Goal: Task Accomplishment & Management: Manage account settings

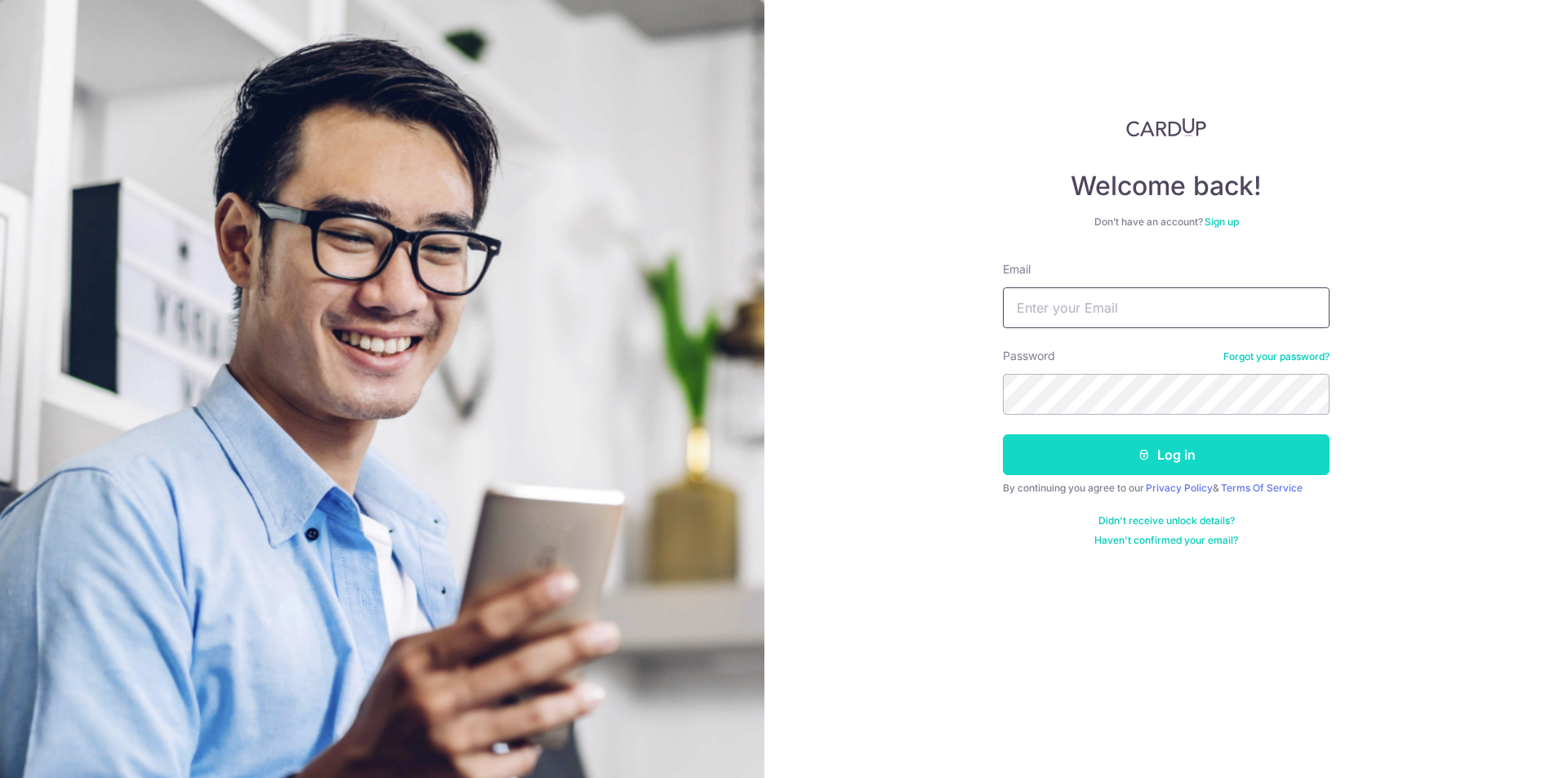
type input "[EMAIL_ADDRESS][DOMAIN_NAME]"
click at [1118, 462] on button "Log in" at bounding box center [1166, 454] width 327 height 41
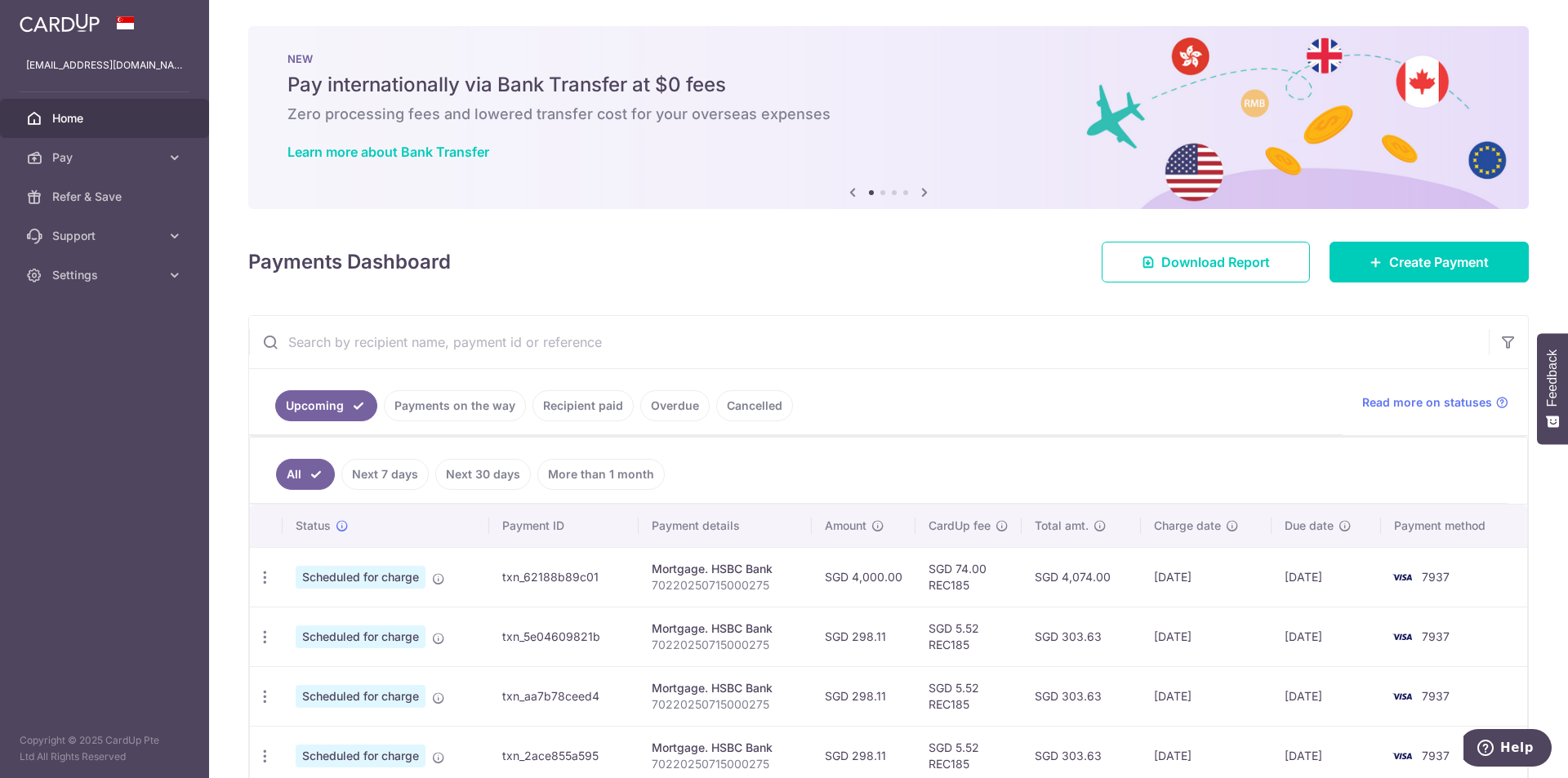
scroll to position [81, 0]
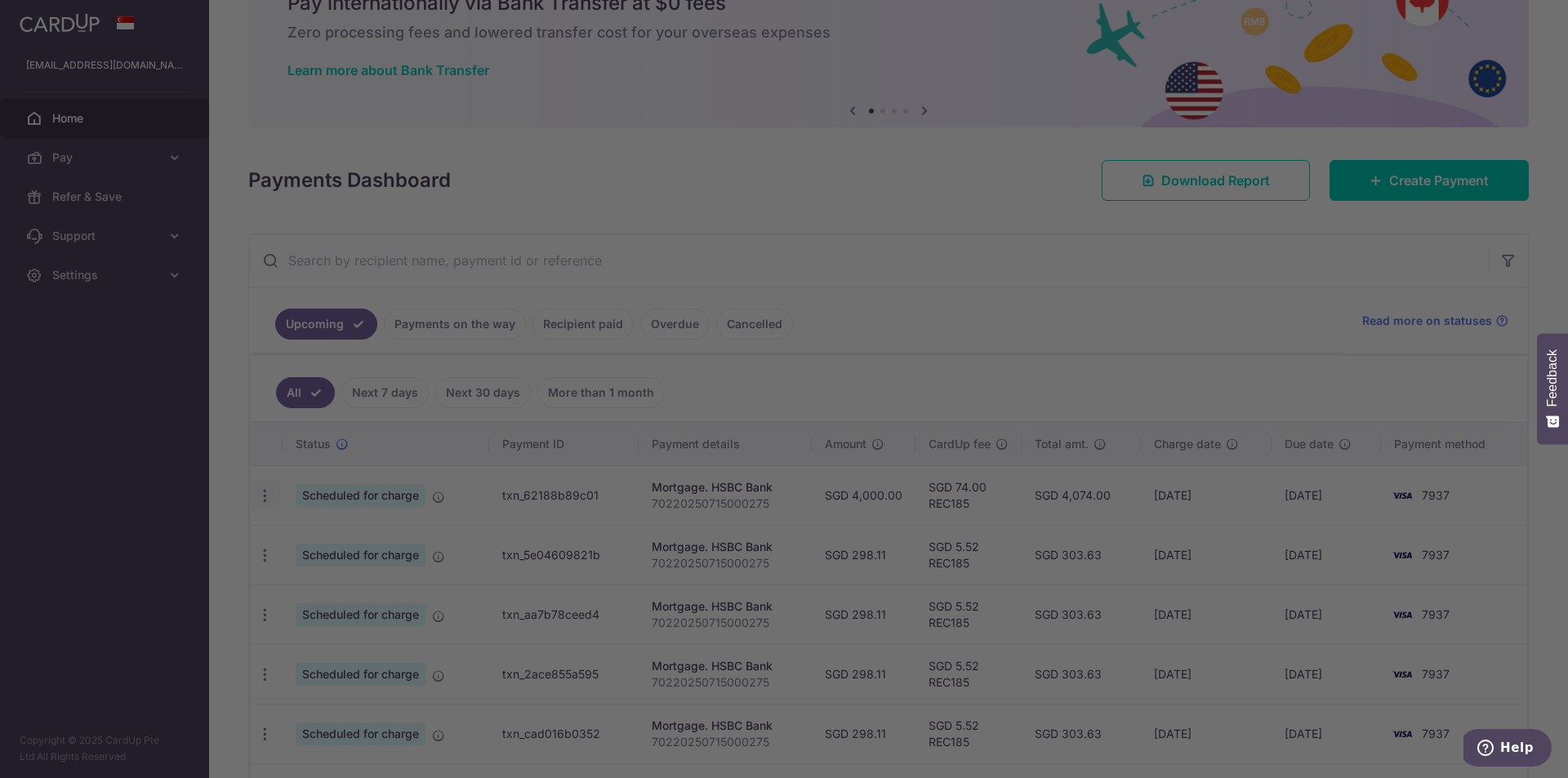
click at [254, 497] on body "pzj20012@hotmail.com Home Pay Payments Recipients Cards Refer & Save Support FA…" at bounding box center [784, 389] width 1568 height 778
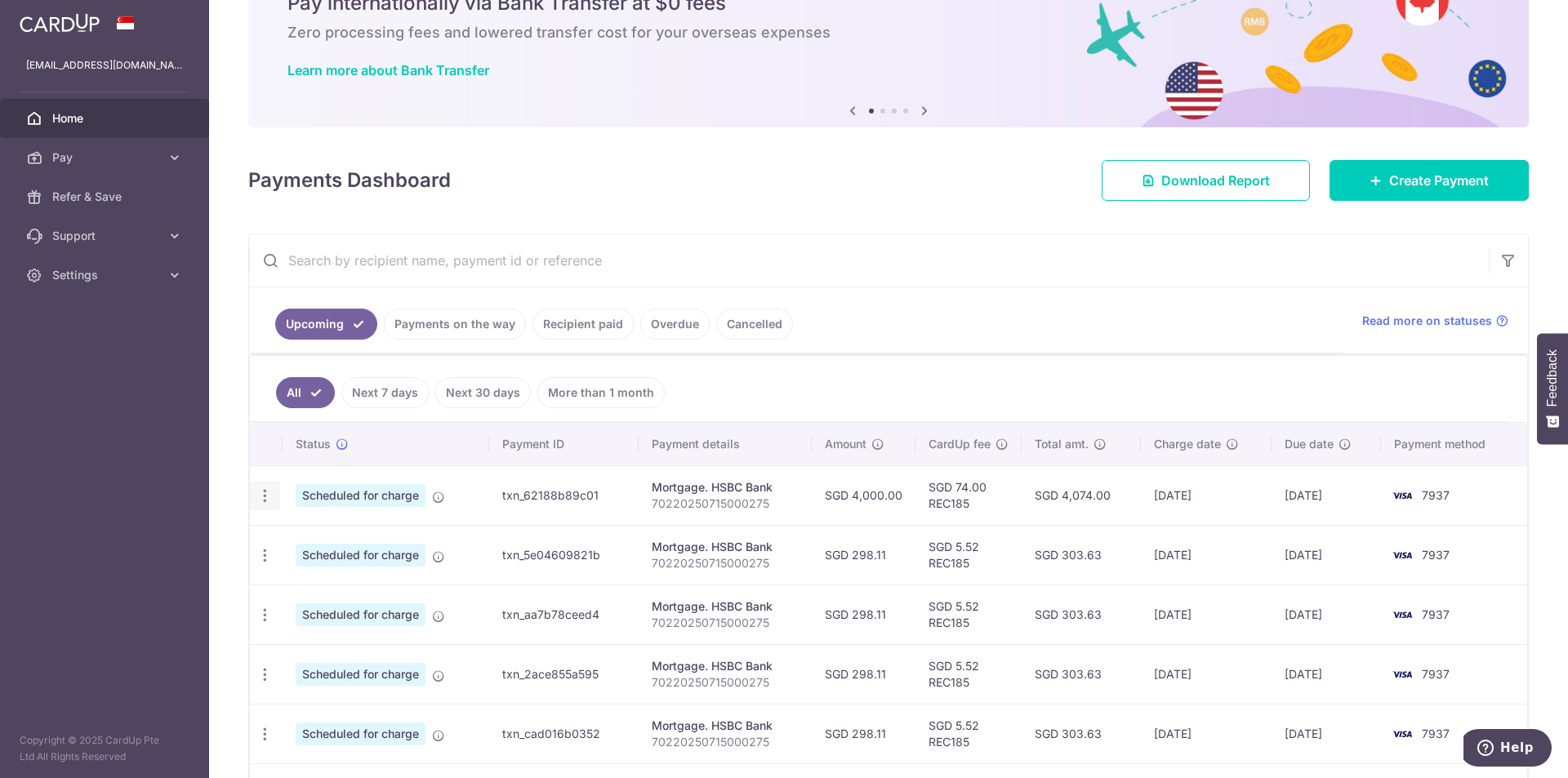
click at [265, 497] on icon "button" at bounding box center [265, 496] width 18 height 18
click at [312, 544] on span "Update payment" at bounding box center [352, 540] width 111 height 19
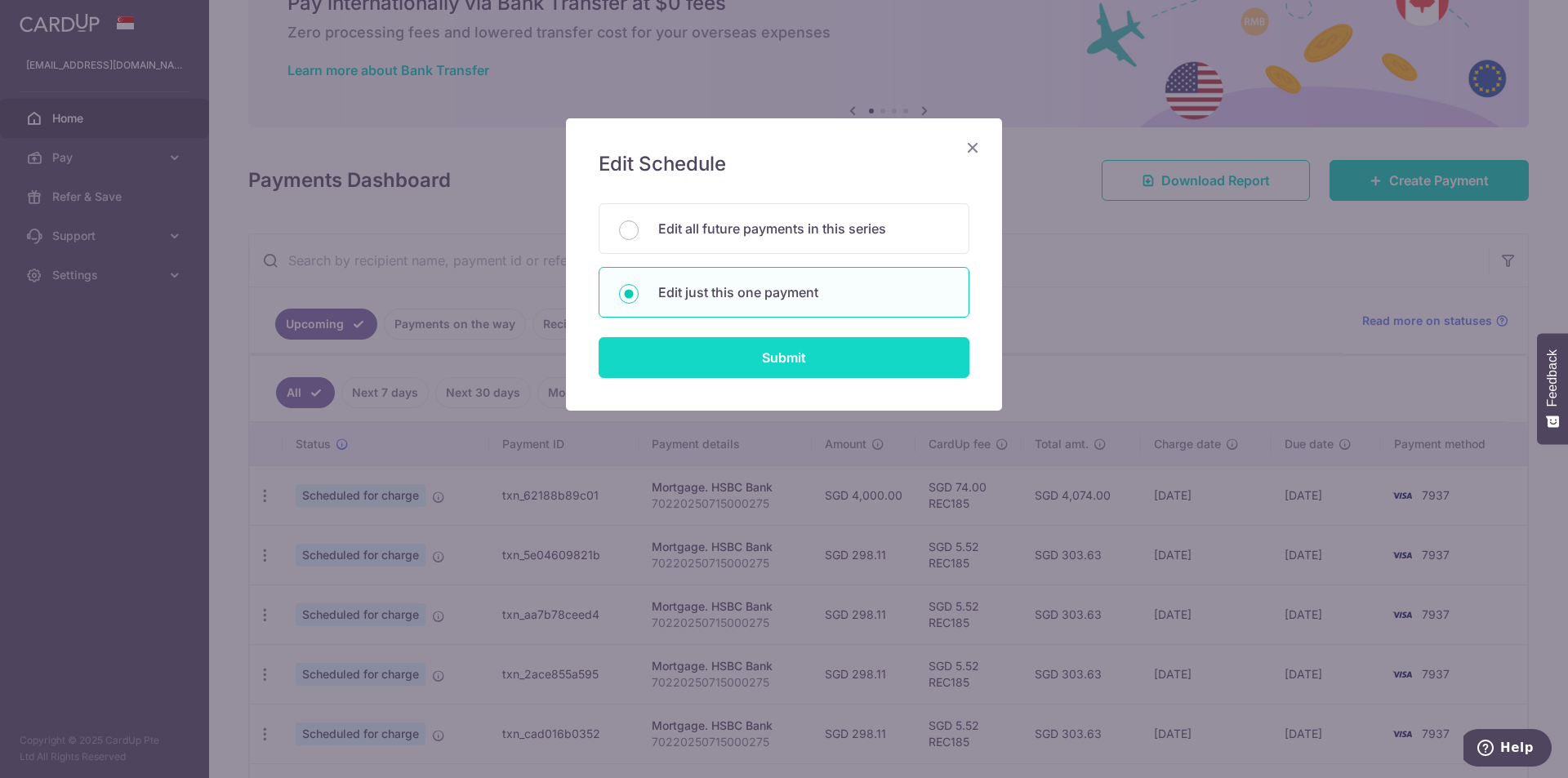
click at [762, 357] on input "Submit" at bounding box center [784, 357] width 371 height 41
radio input "true"
type input "4,000.00"
type input "[DATE]"
type input "70220250715000275"
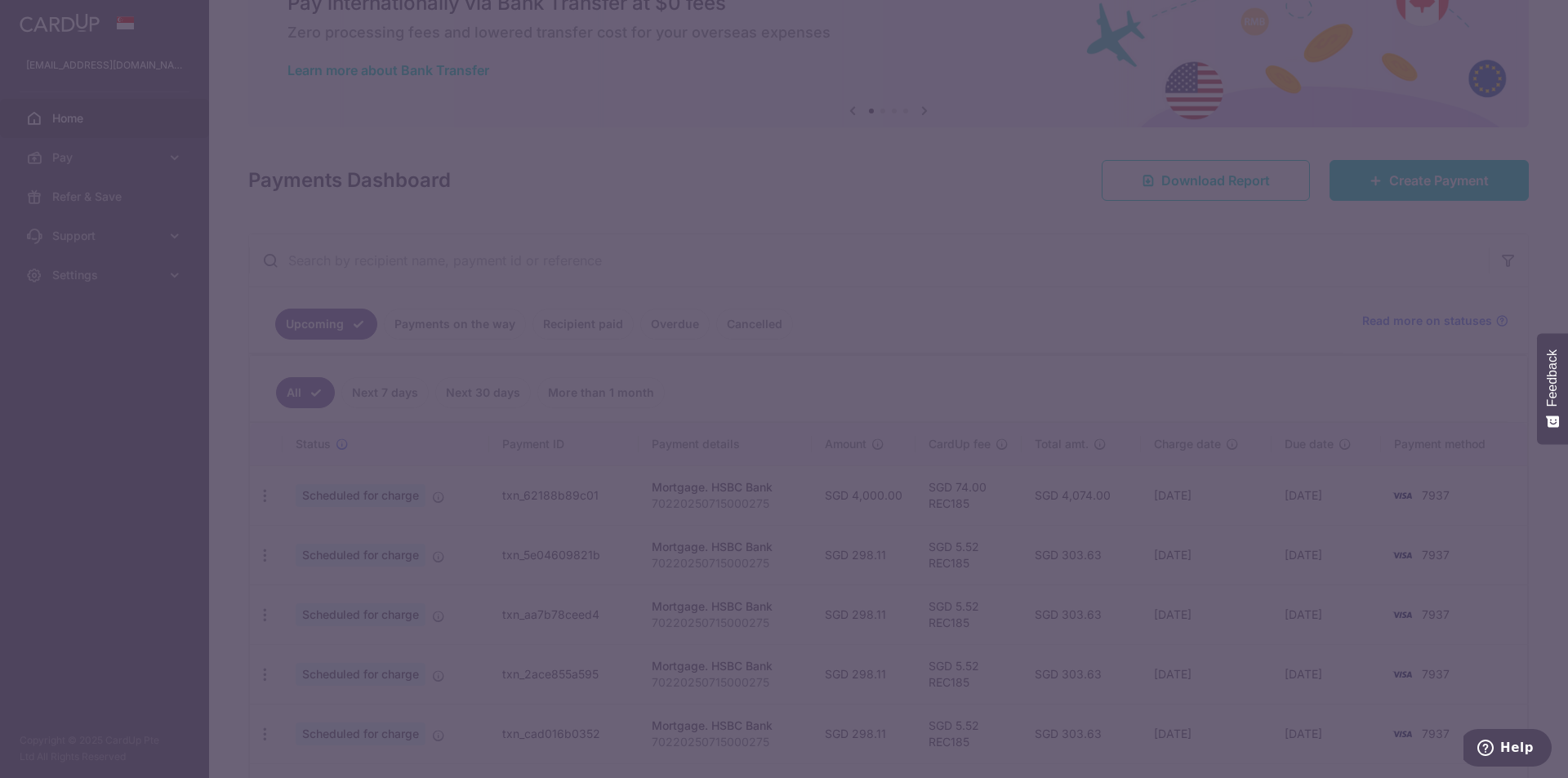
type input "REC185"
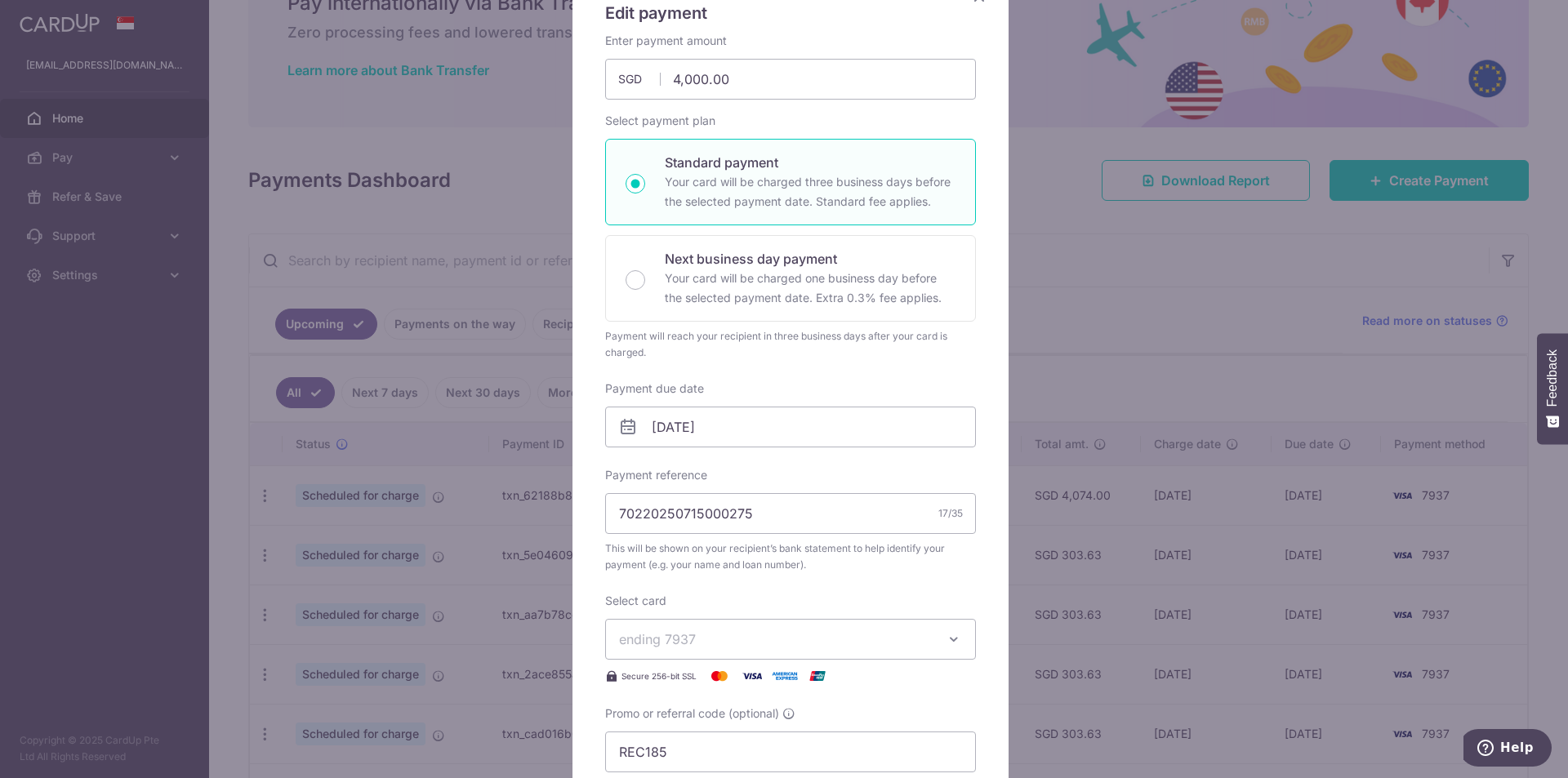
scroll to position [245, 0]
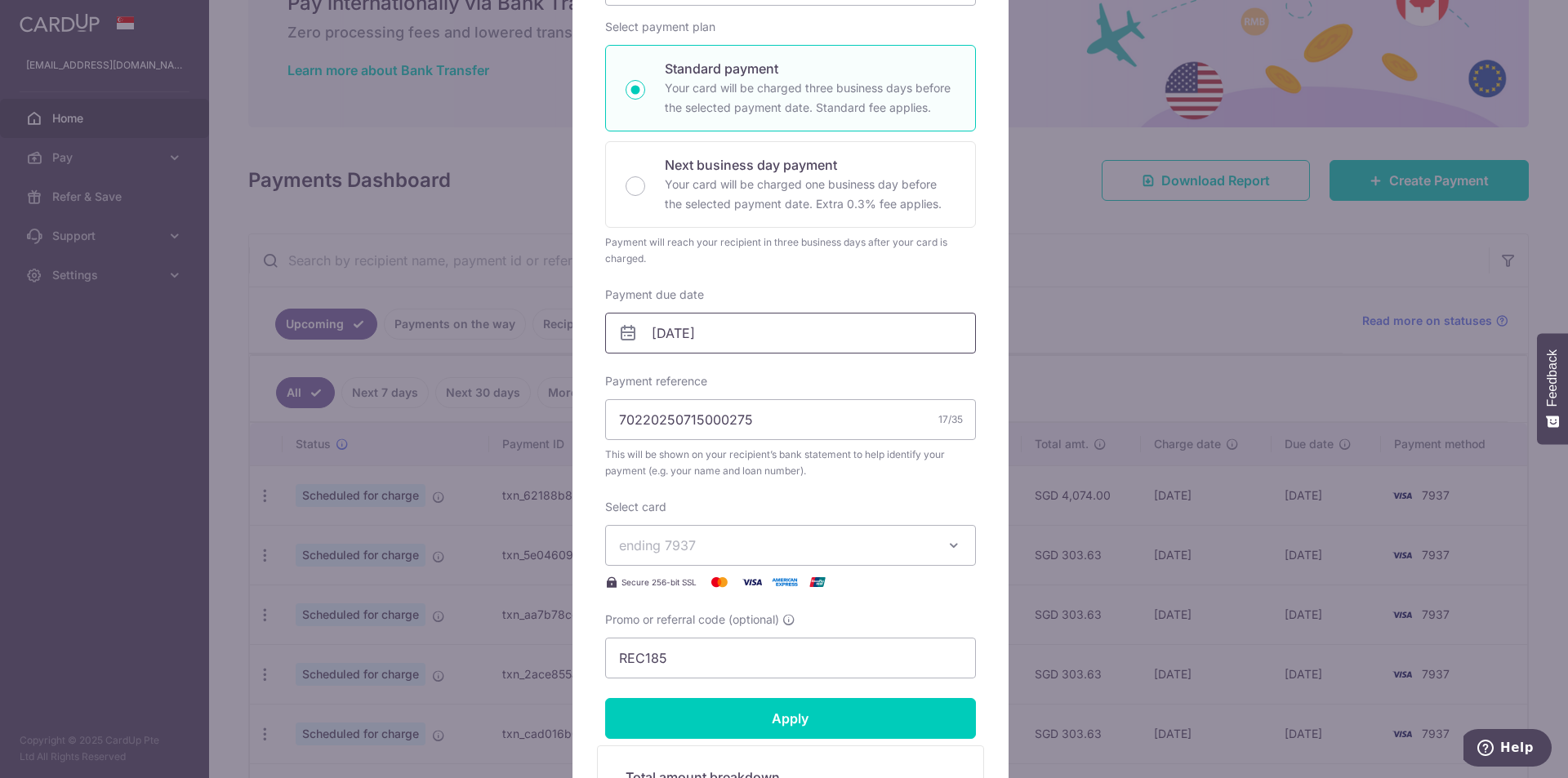
click at [683, 341] on input "15/09/2025" at bounding box center [790, 333] width 371 height 41
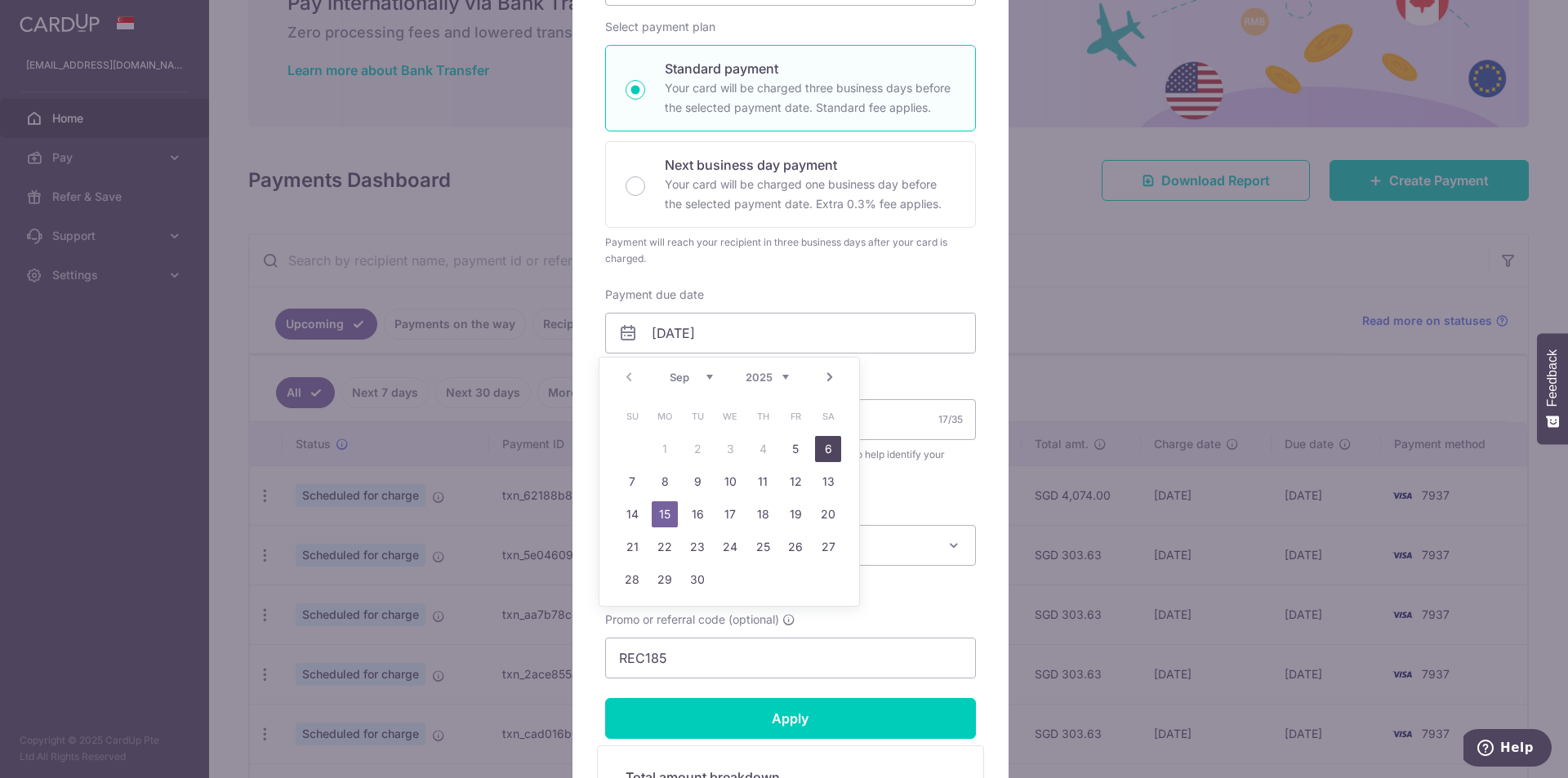
click at [821, 455] on link "6" at bounding box center [828, 449] width 26 height 26
type input "[DATE]"
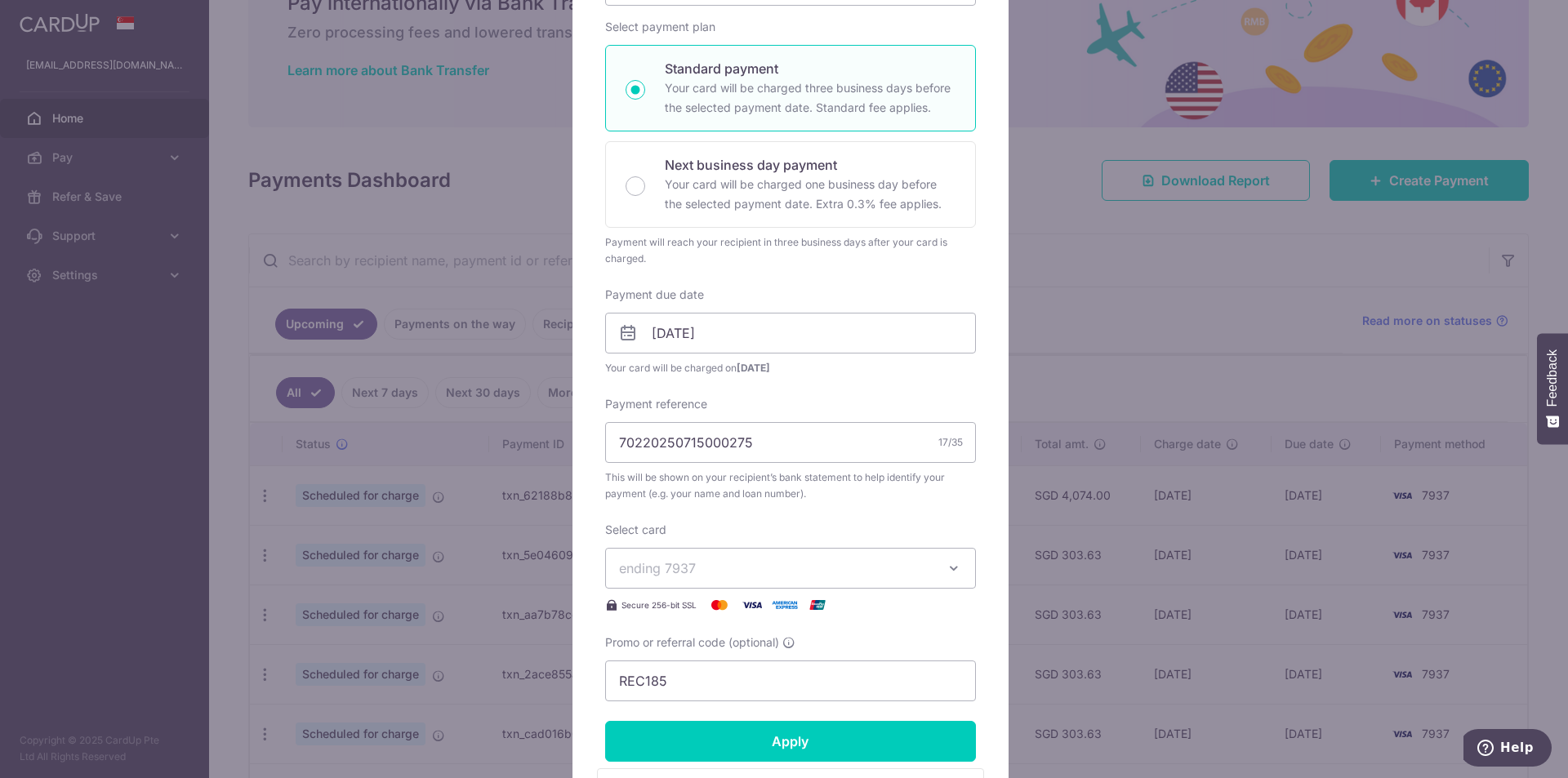
click at [706, 574] on span "ending 7937" at bounding box center [776, 568] width 314 height 19
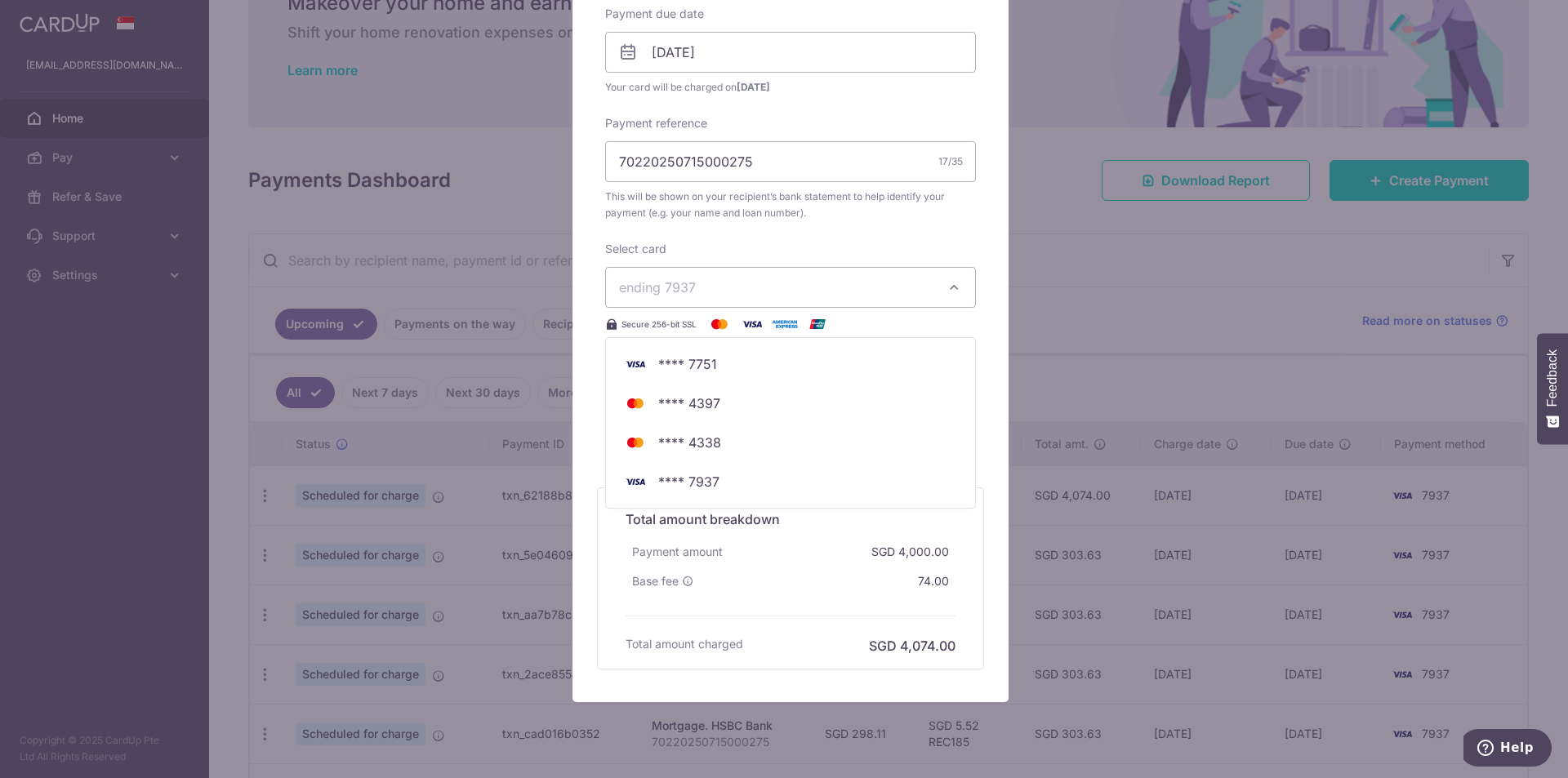
scroll to position [569, 0]
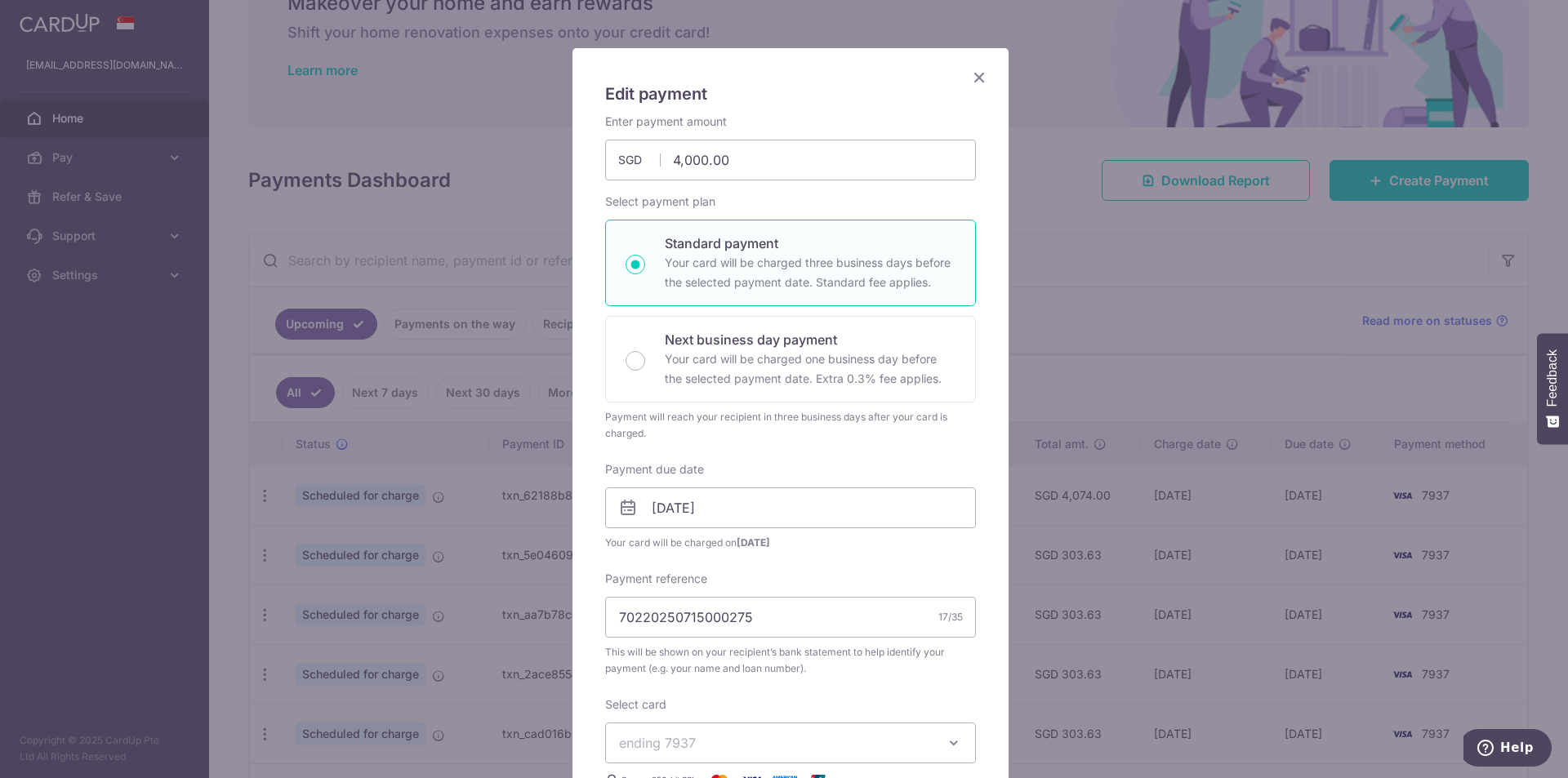
scroll to position [0, 0]
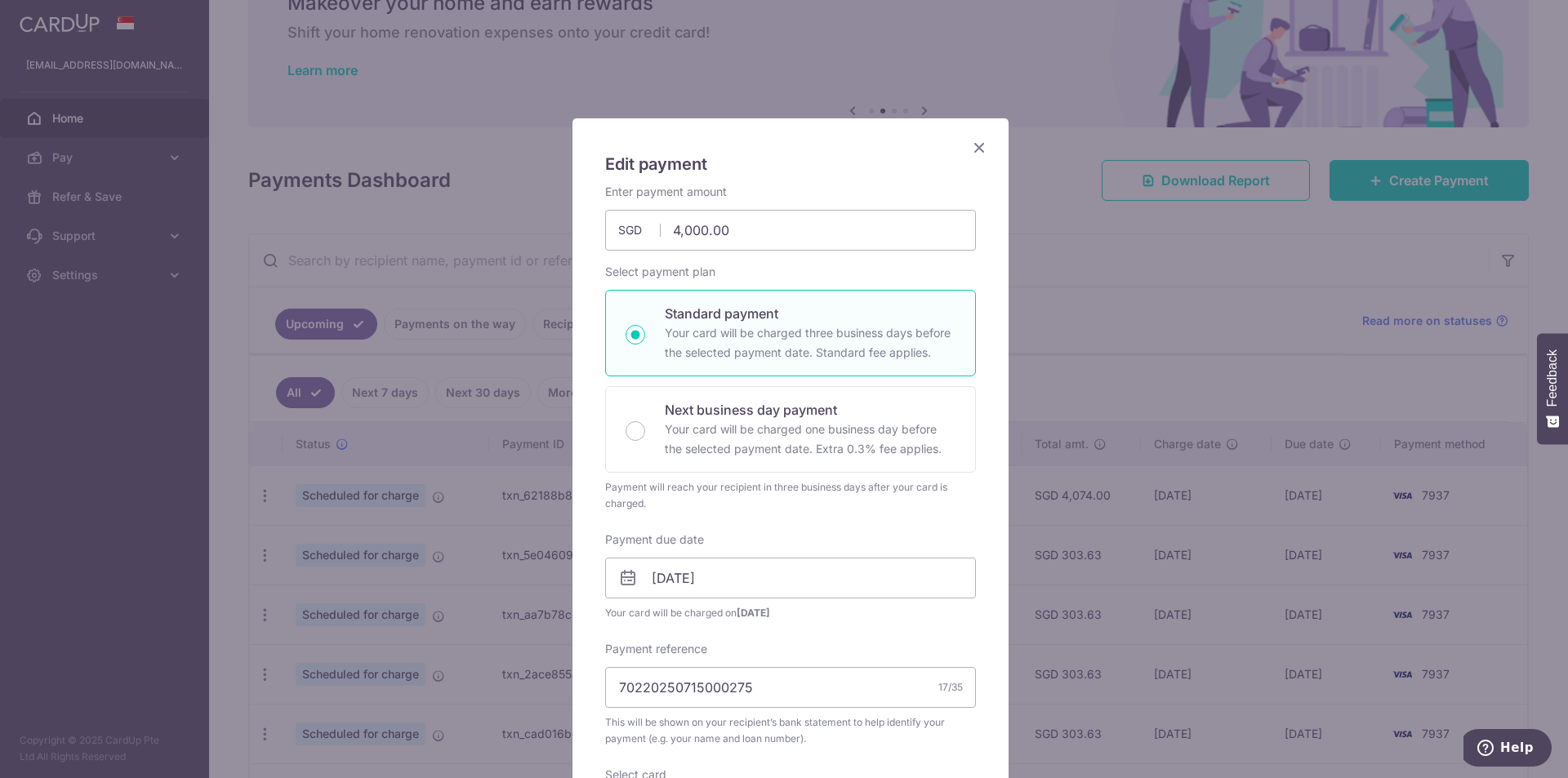
click at [971, 148] on icon "Close" at bounding box center [979, 148] width 19 height 20
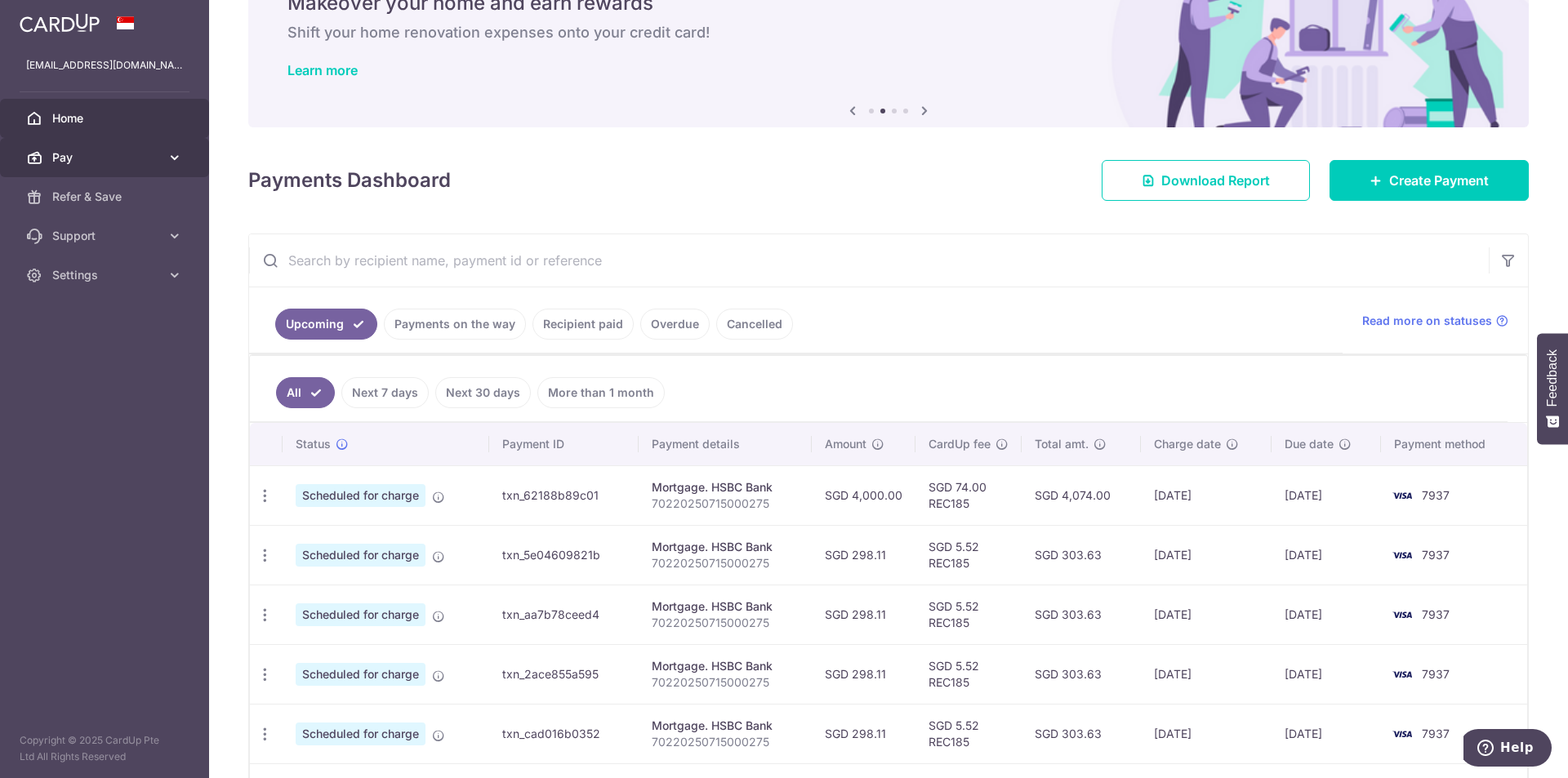
click at [136, 163] on span "Pay" at bounding box center [106, 158] width 108 height 17
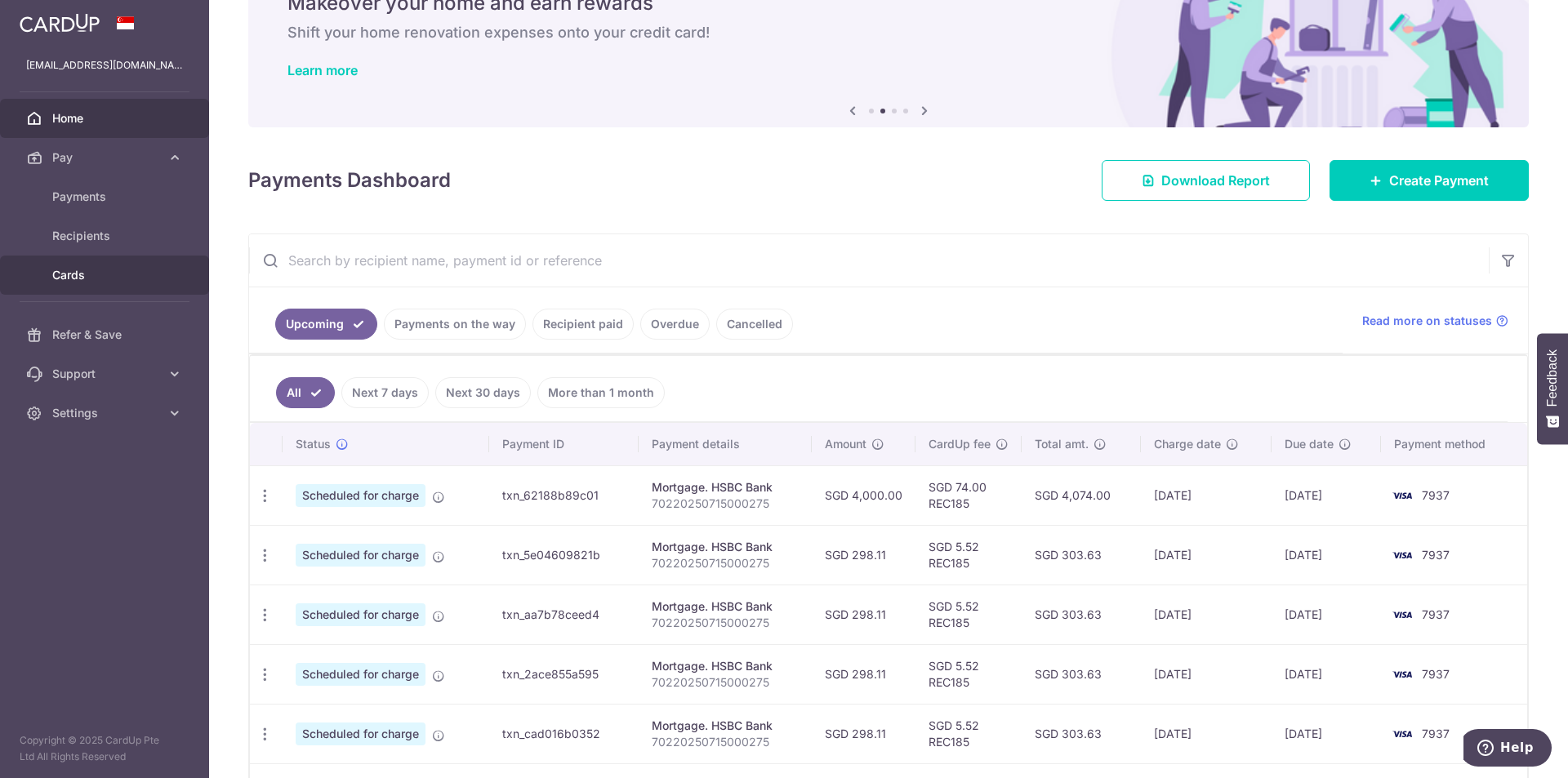
click at [85, 263] on link "Cards" at bounding box center [104, 275] width 209 height 39
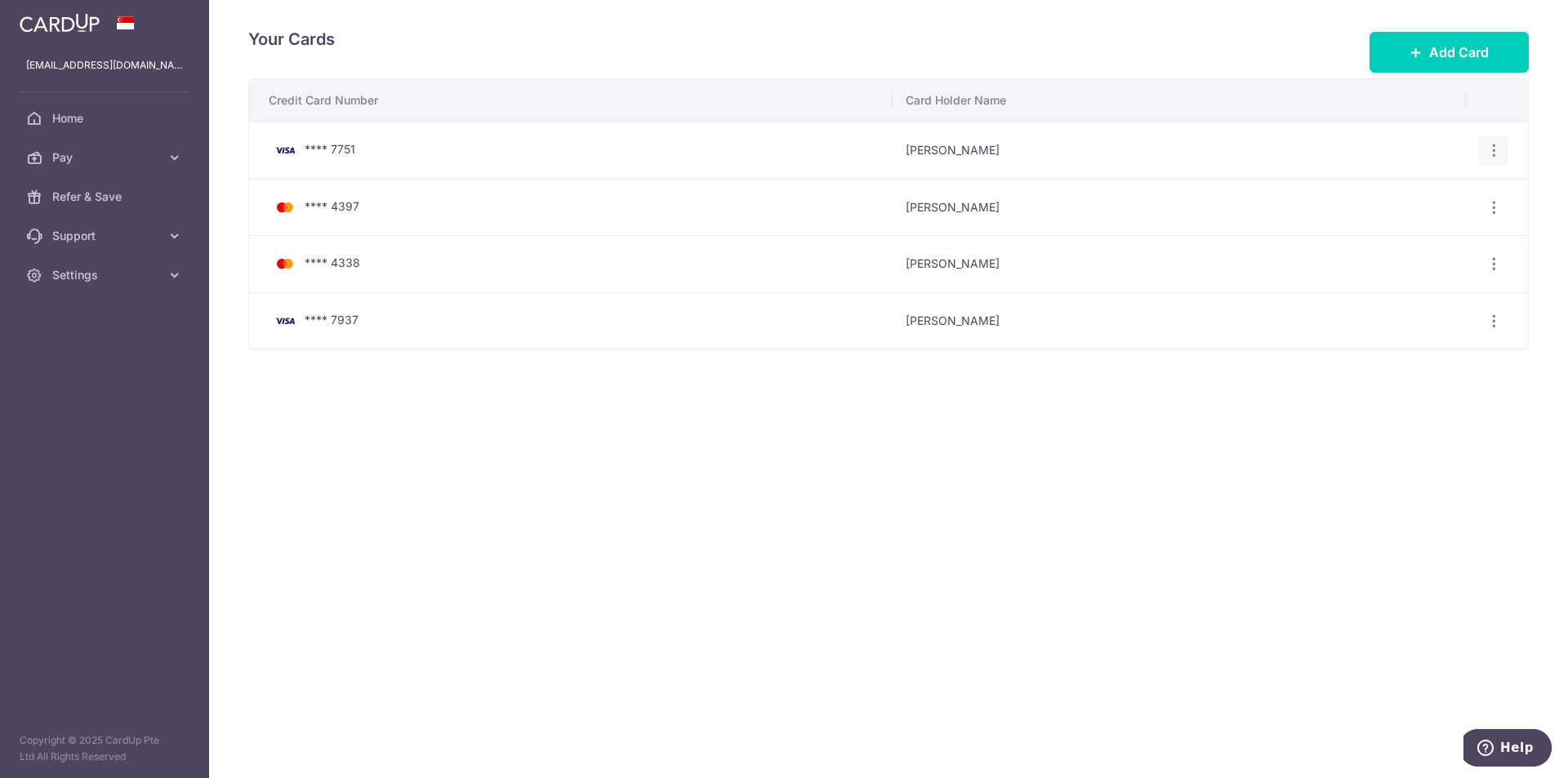
click at [1503, 139] on div "View/Edit Delete" at bounding box center [1494, 150] width 30 height 30
click at [1497, 151] on icon "button" at bounding box center [1494, 150] width 18 height 18
click at [1410, 195] on span "View/Edit" at bounding box center [1439, 196] width 111 height 19
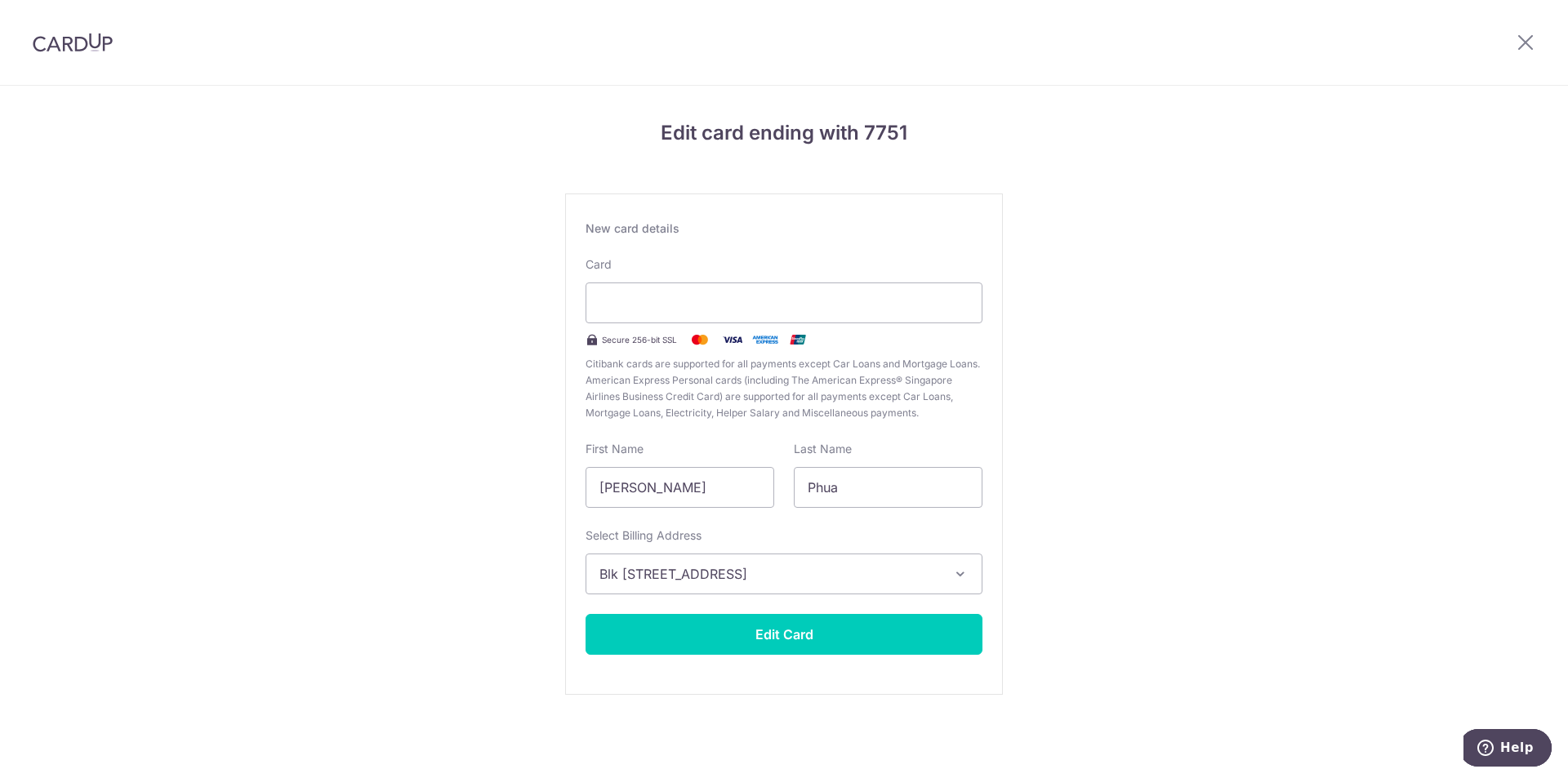
click at [416, 427] on div "Edit card ending with 7751 New card details Card Secure 256-bit SSL Citibank ca…" at bounding box center [784, 428] width 1568 height 686
click at [738, 625] on button "Edit Card" at bounding box center [784, 634] width 397 height 41
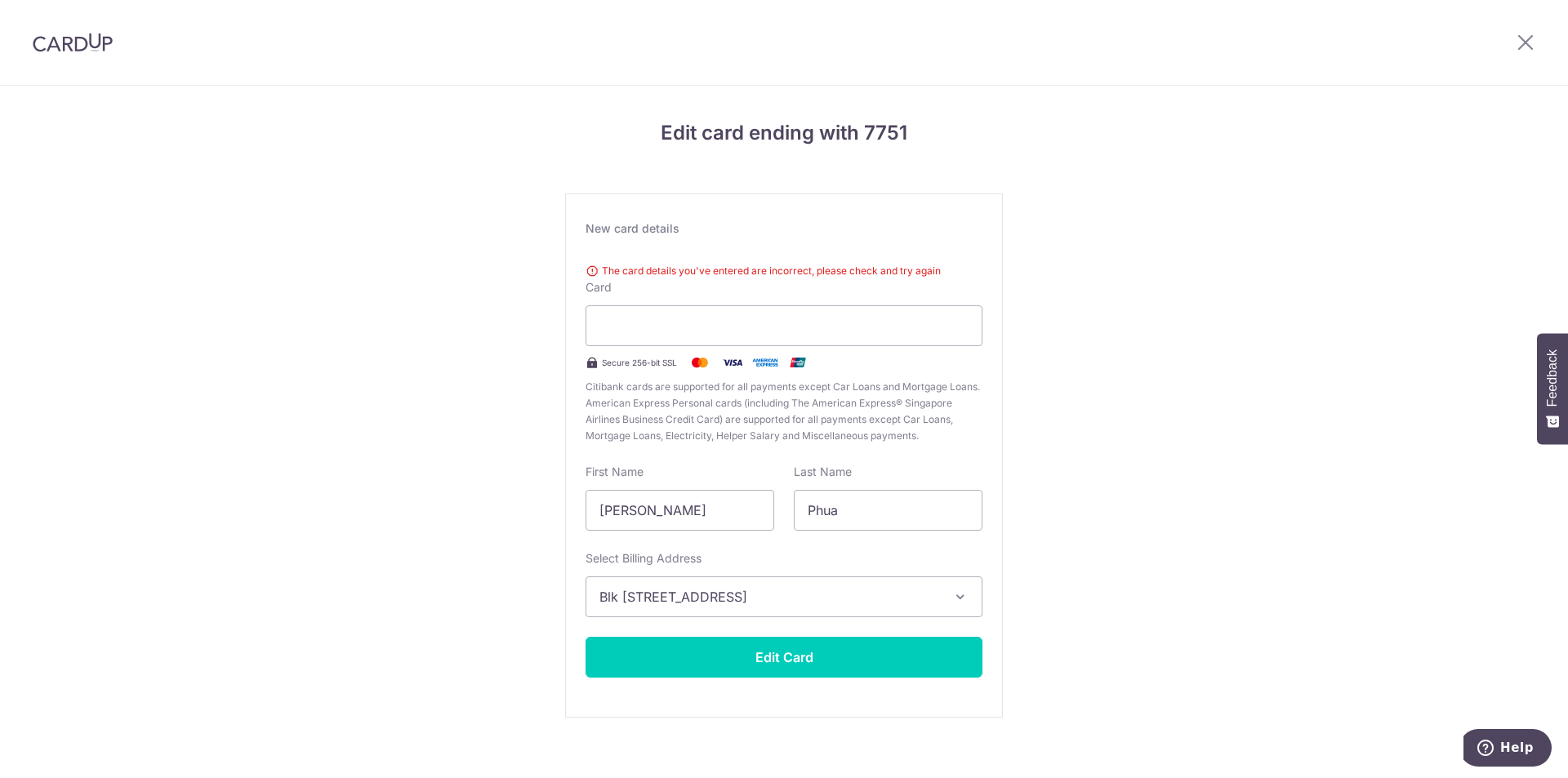
scroll to position [17, 0]
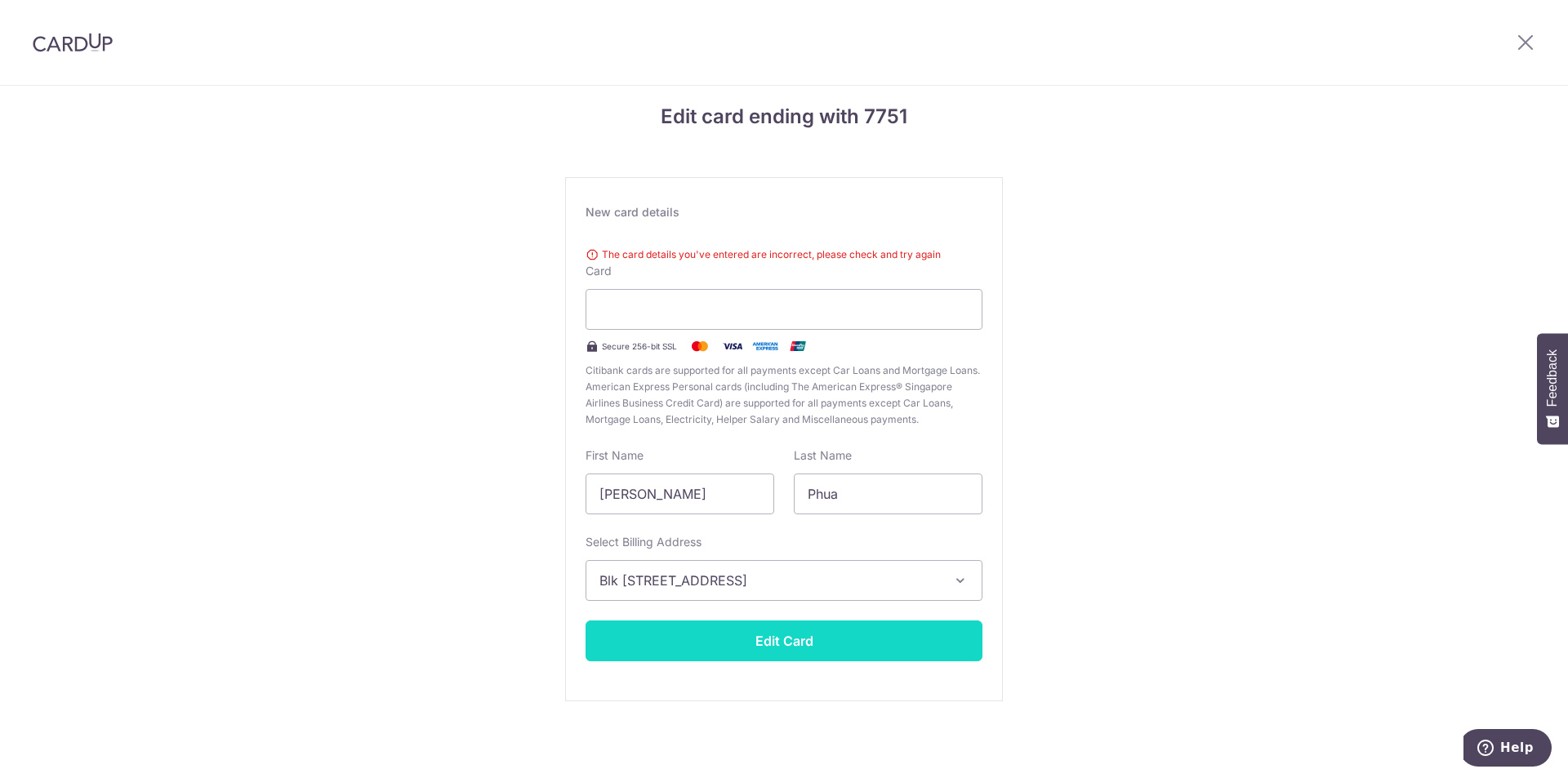
click at [762, 642] on button "Edit Card" at bounding box center [784, 640] width 397 height 41
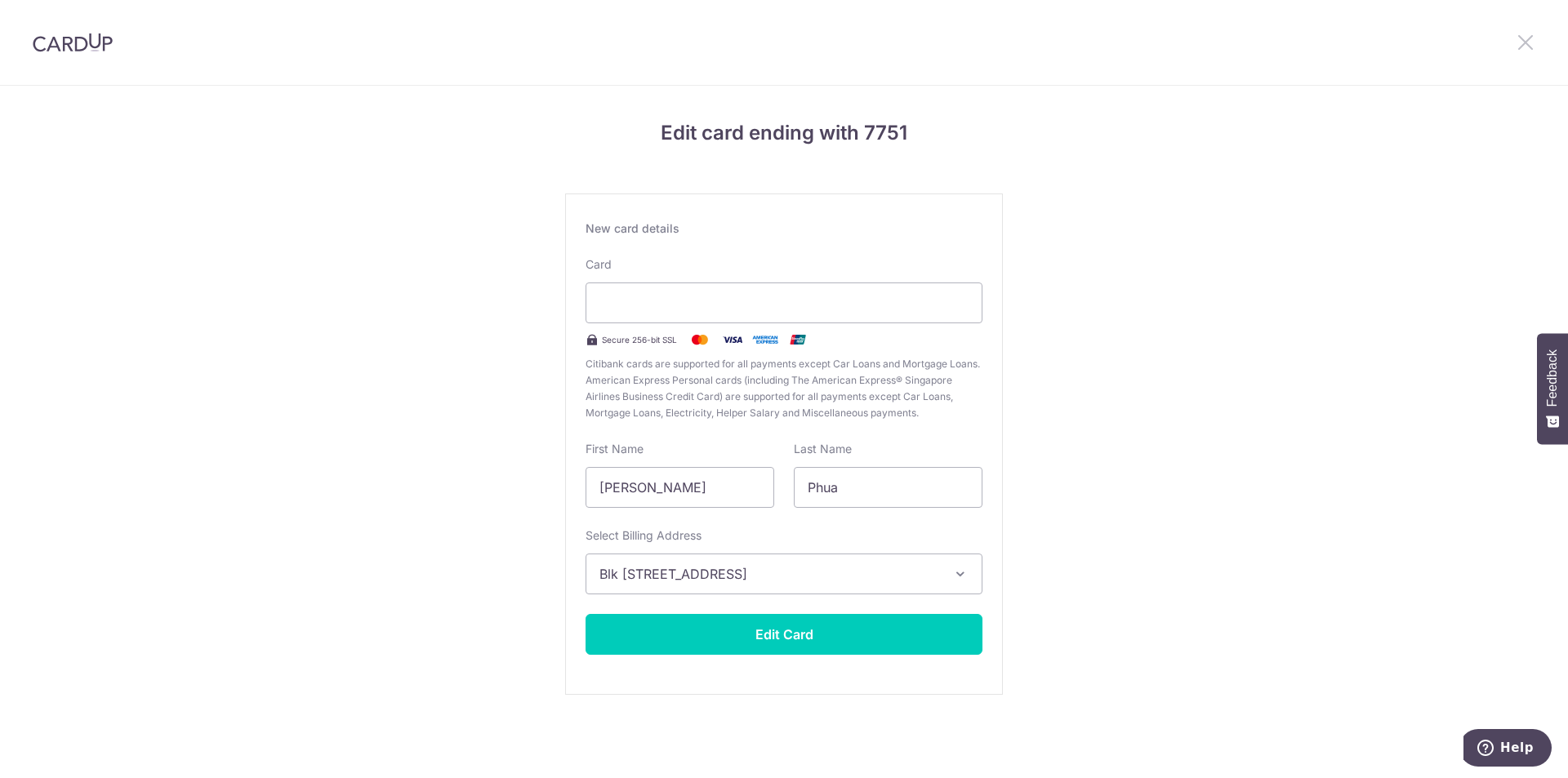
click at [1527, 44] on icon at bounding box center [1525, 42] width 19 height 20
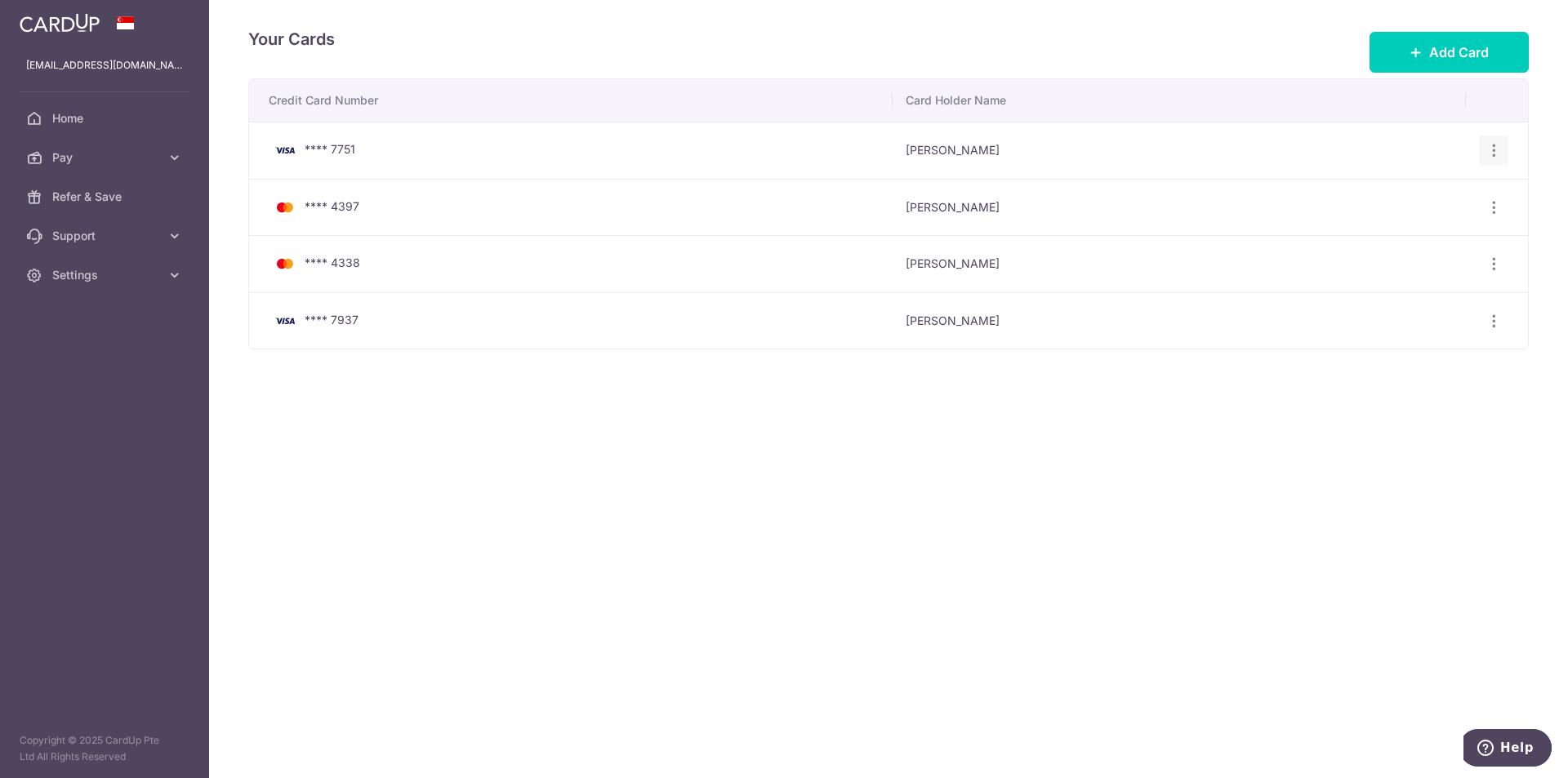
click at [1497, 146] on icon "button" at bounding box center [1494, 150] width 18 height 18
click at [1415, 231] on span "Delete" at bounding box center [1439, 234] width 111 height 19
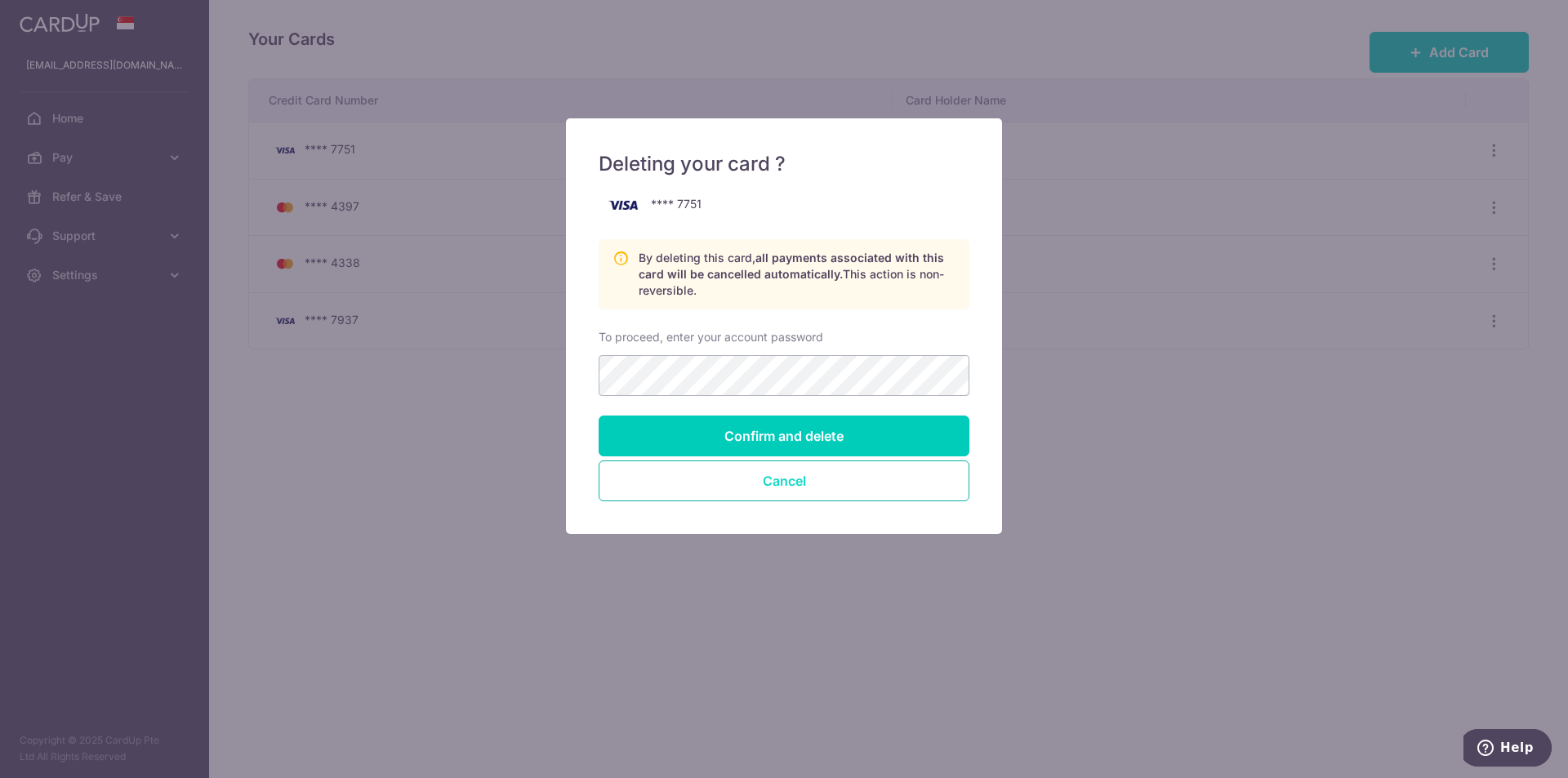
click at [764, 481] on button "Cancel" at bounding box center [784, 481] width 371 height 41
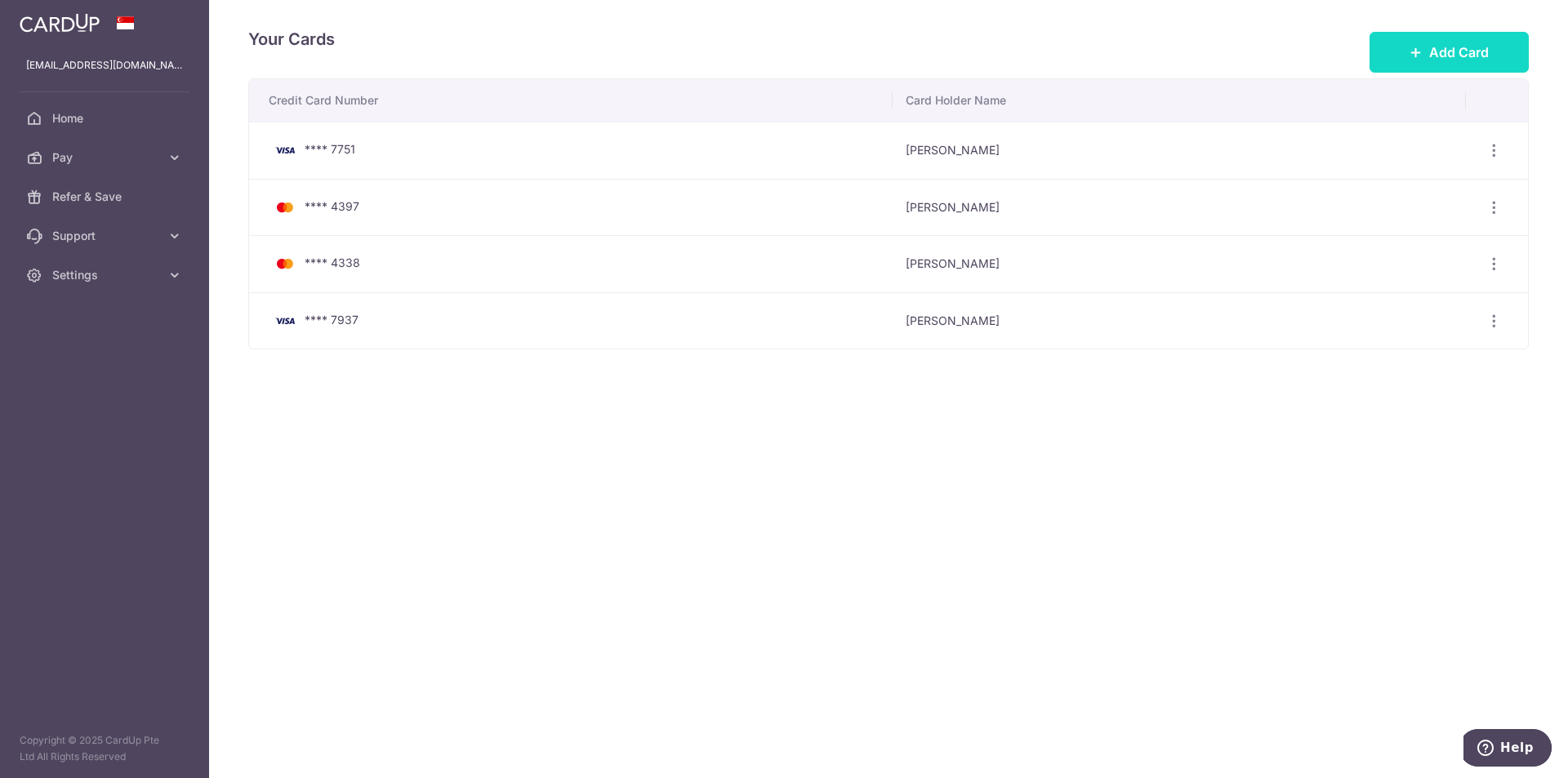
click at [1435, 43] on span "Add Card" at bounding box center [1459, 52] width 60 height 19
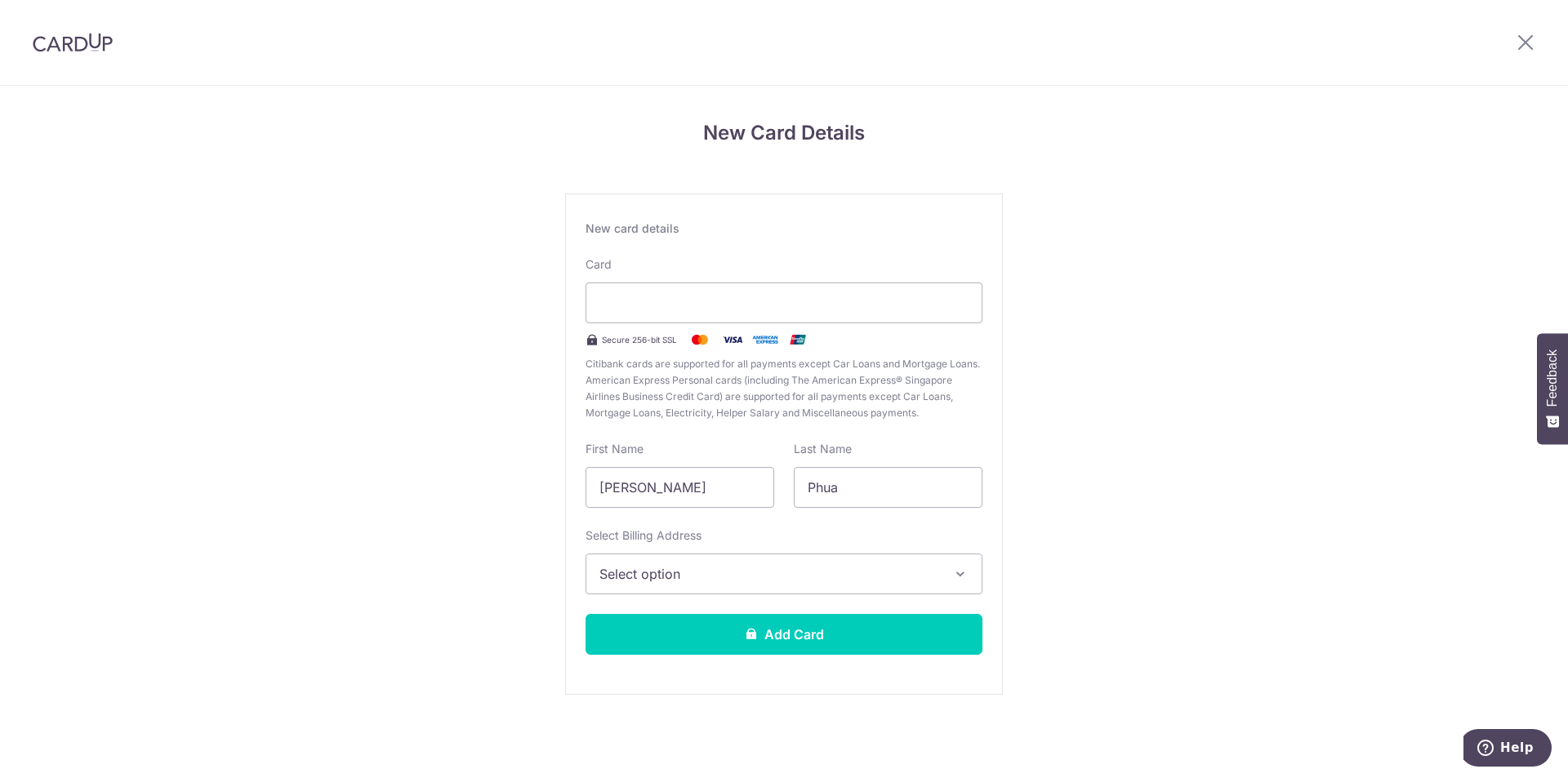
click at [721, 597] on div "New card details Card Secure 256-bit SSL Citibank cards are supported for all p…" at bounding box center [784, 444] width 438 height 501
click at [714, 574] on span "Select option" at bounding box center [769, 573] width 340 height 19
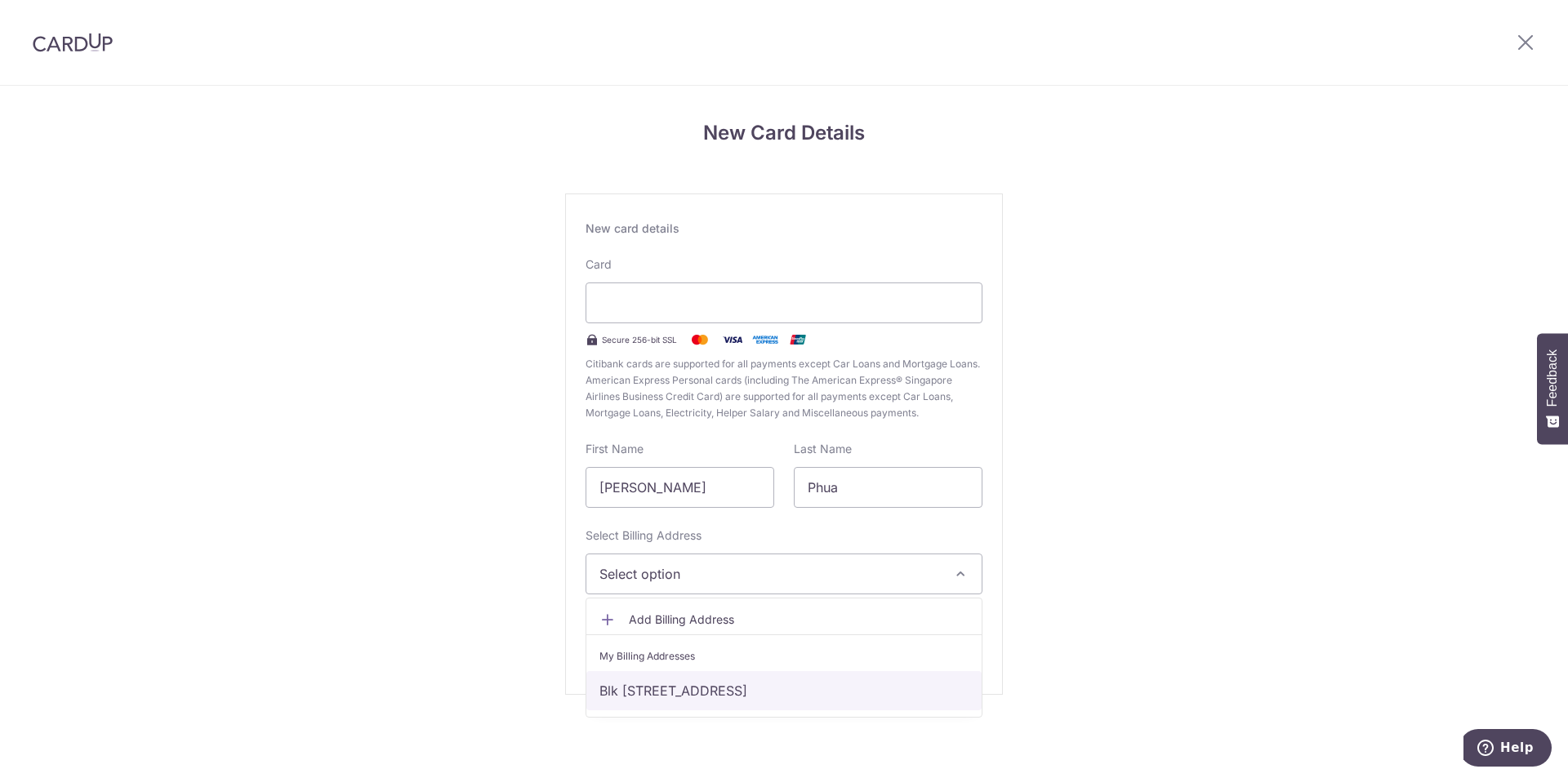
click at [697, 697] on link "Blk [STREET_ADDRESS]" at bounding box center [784, 690] width 395 height 39
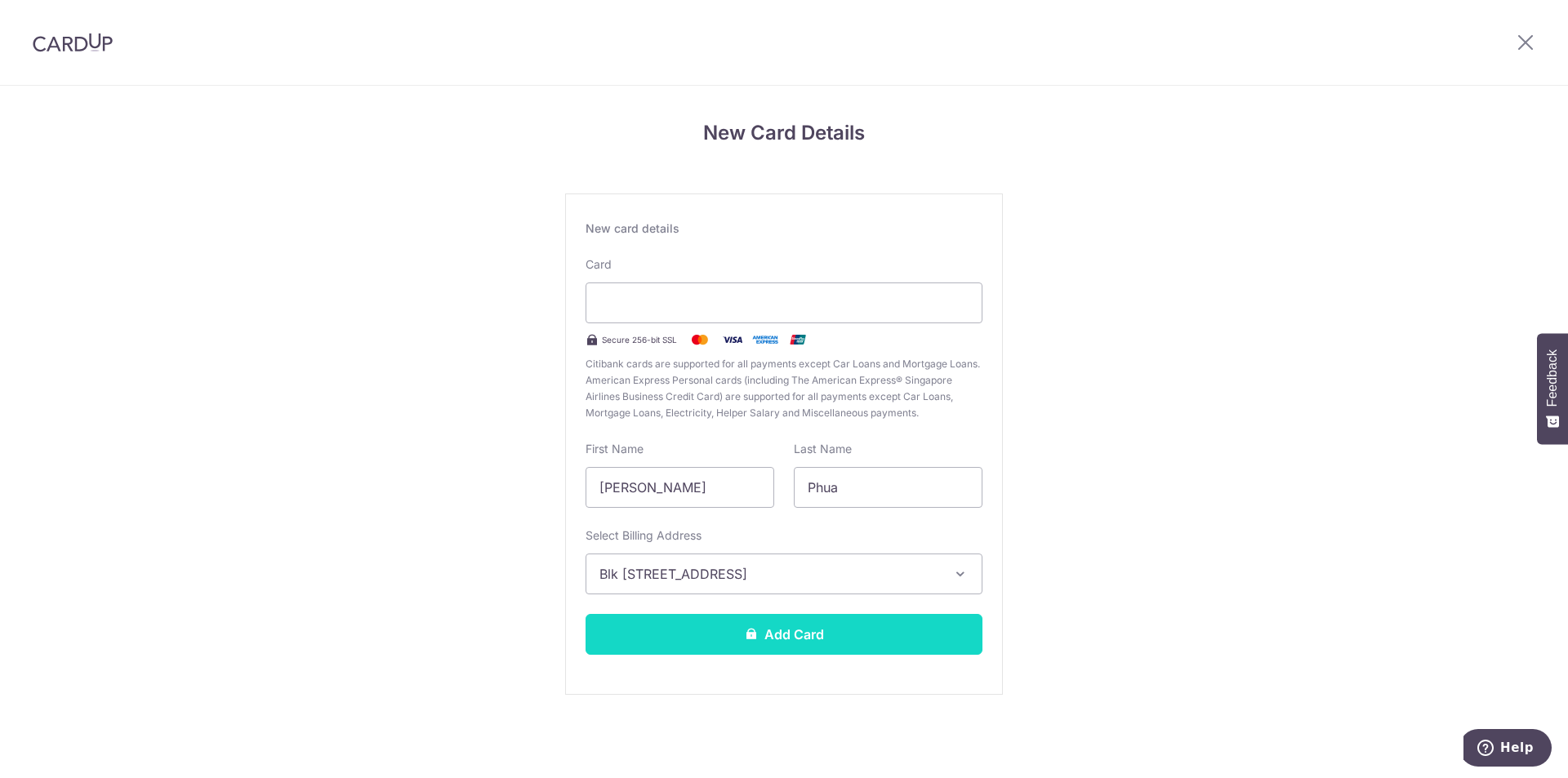
click at [710, 638] on button "Add Card" at bounding box center [784, 634] width 397 height 41
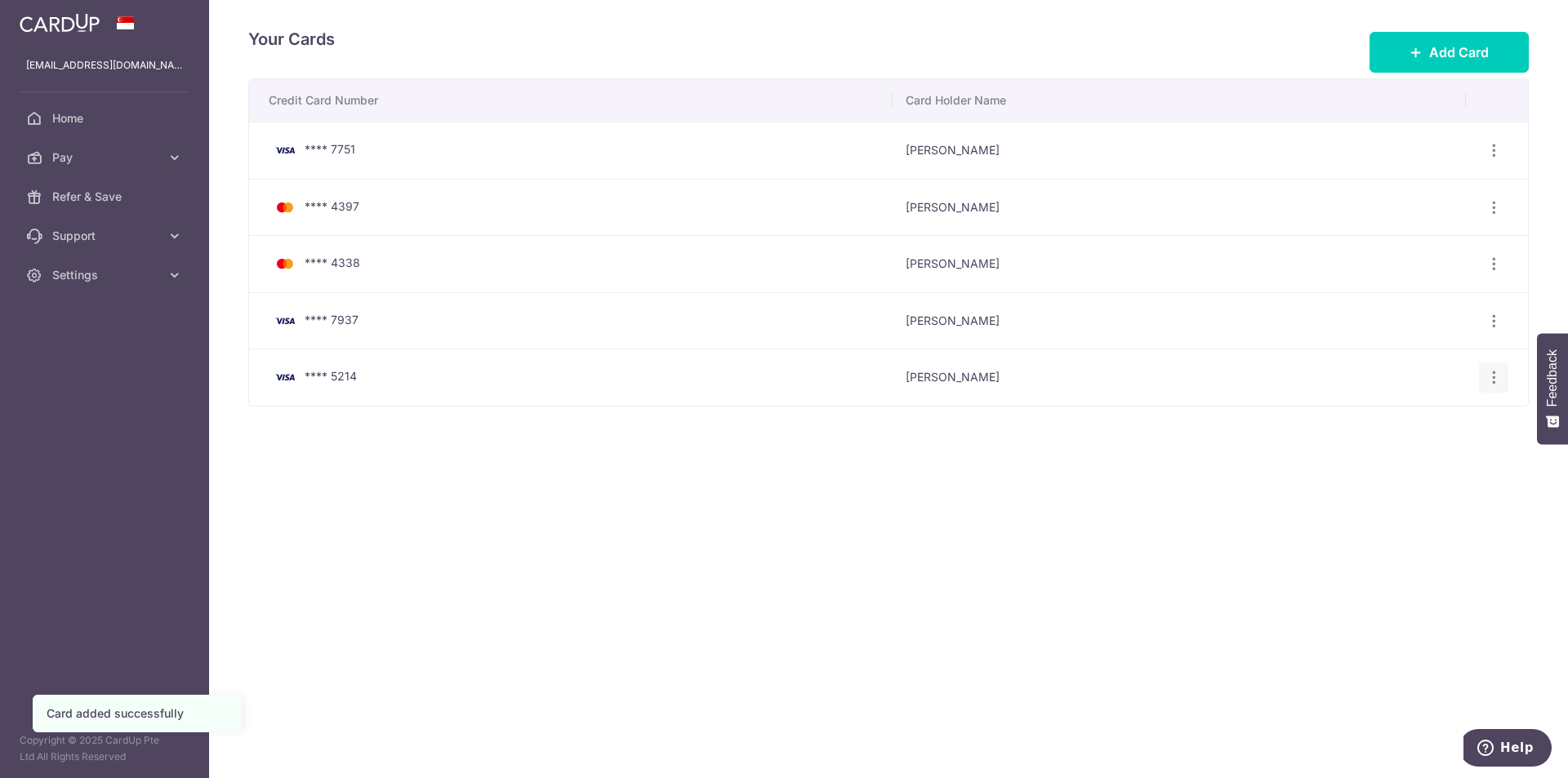
click at [1494, 159] on icon "button" at bounding box center [1494, 150] width 18 height 18
click at [1406, 416] on span "View/Edit" at bounding box center [1439, 422] width 111 height 19
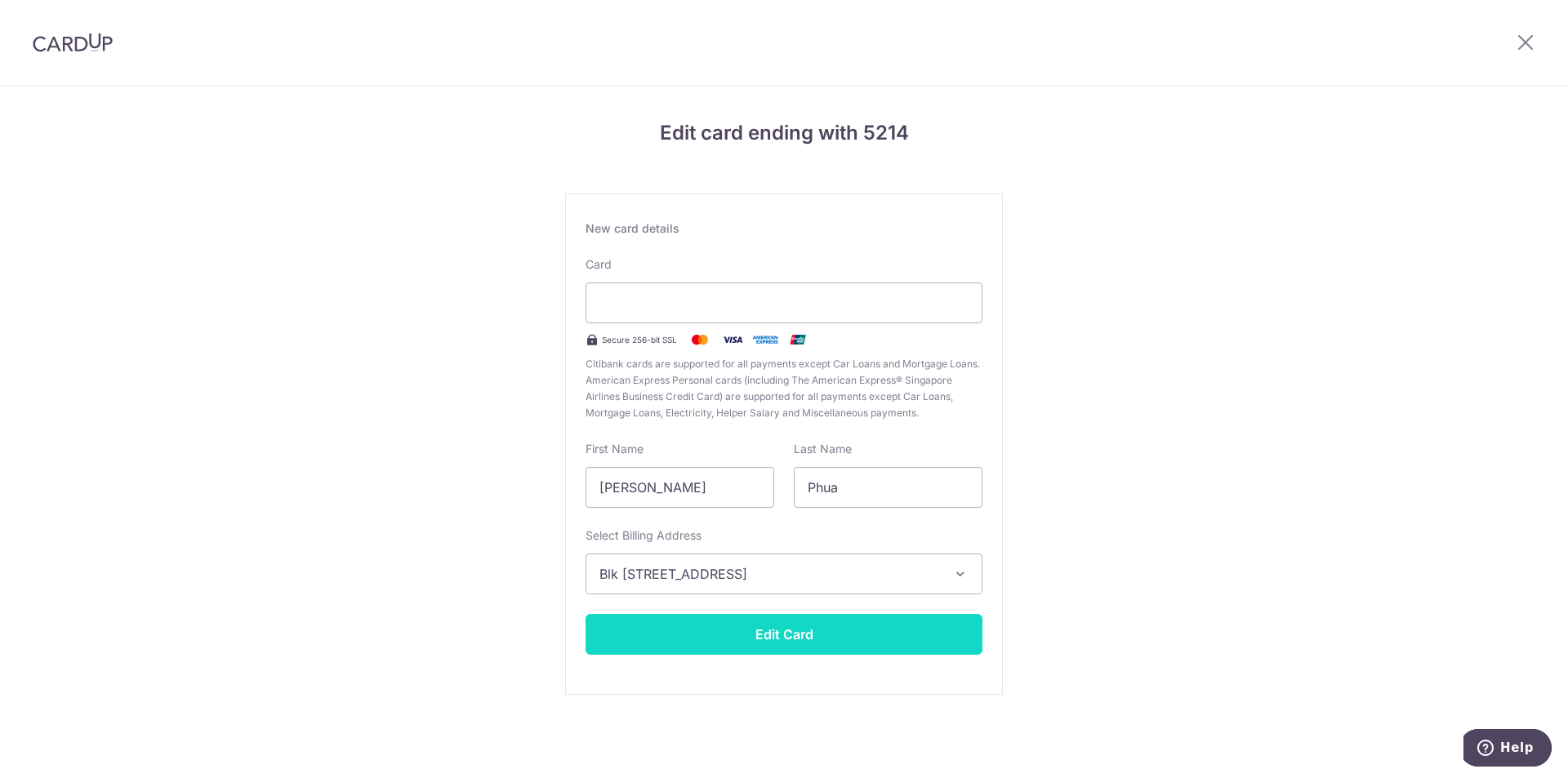
click at [812, 640] on button "Edit Card" at bounding box center [784, 634] width 397 height 41
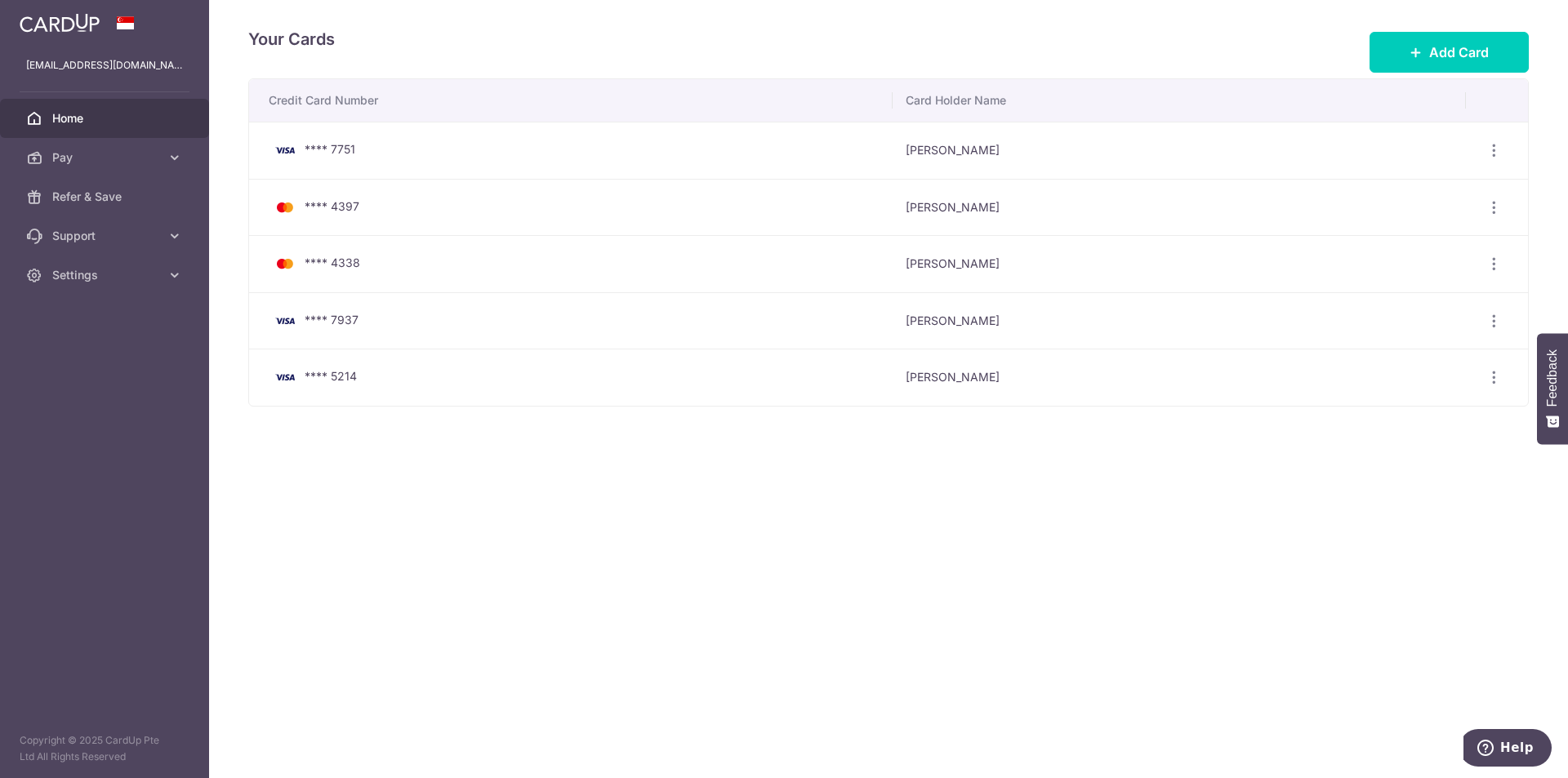
click at [81, 117] on span "Home" at bounding box center [106, 118] width 108 height 17
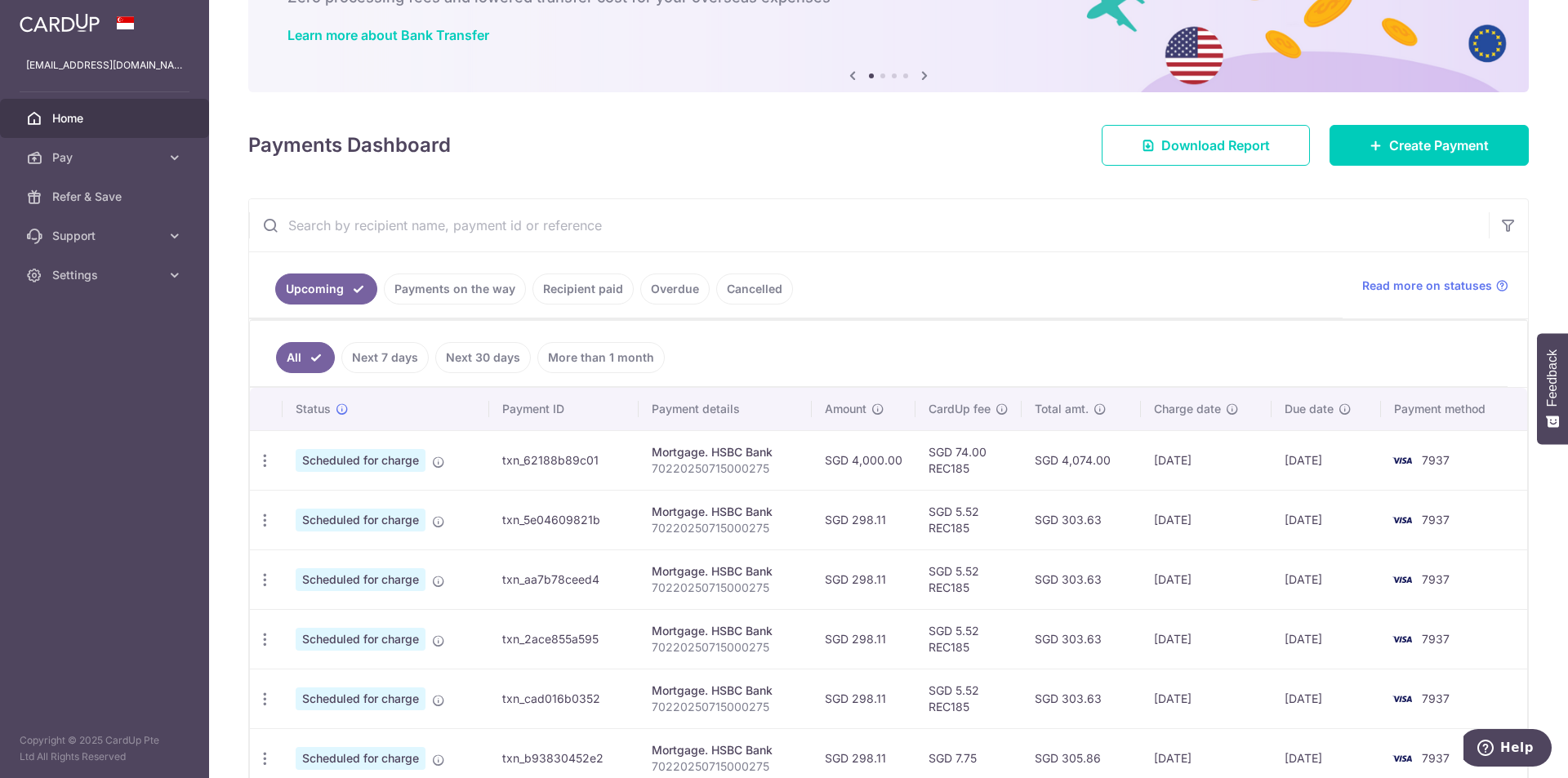
scroll to position [163, 0]
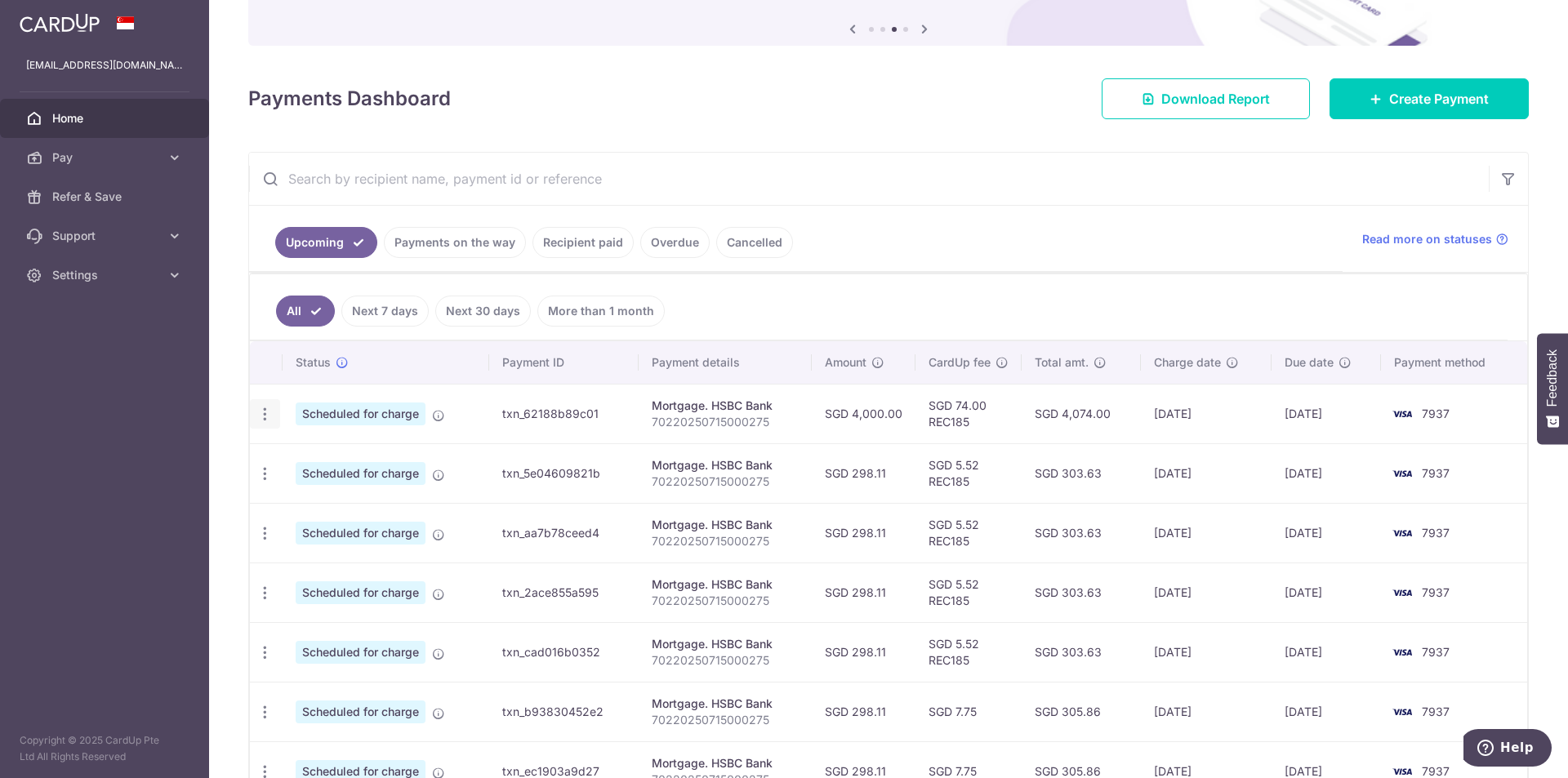
click at [272, 413] on div "Update payment Cancel payment" at bounding box center [265, 413] width 30 height 30
click at [260, 415] on icon "button" at bounding box center [265, 414] width 18 height 18
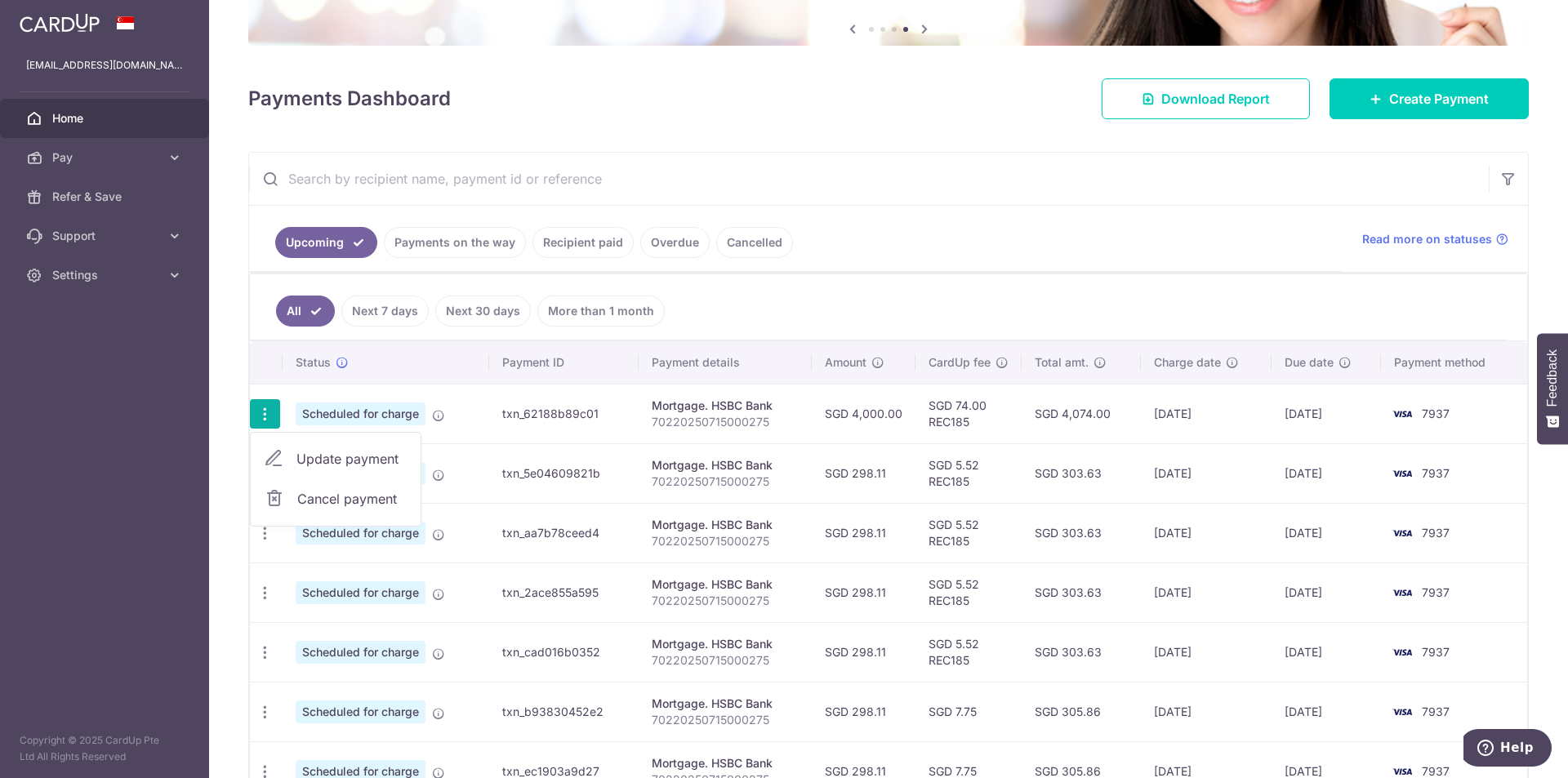
click at [308, 464] on span "Update payment" at bounding box center [352, 458] width 111 height 19
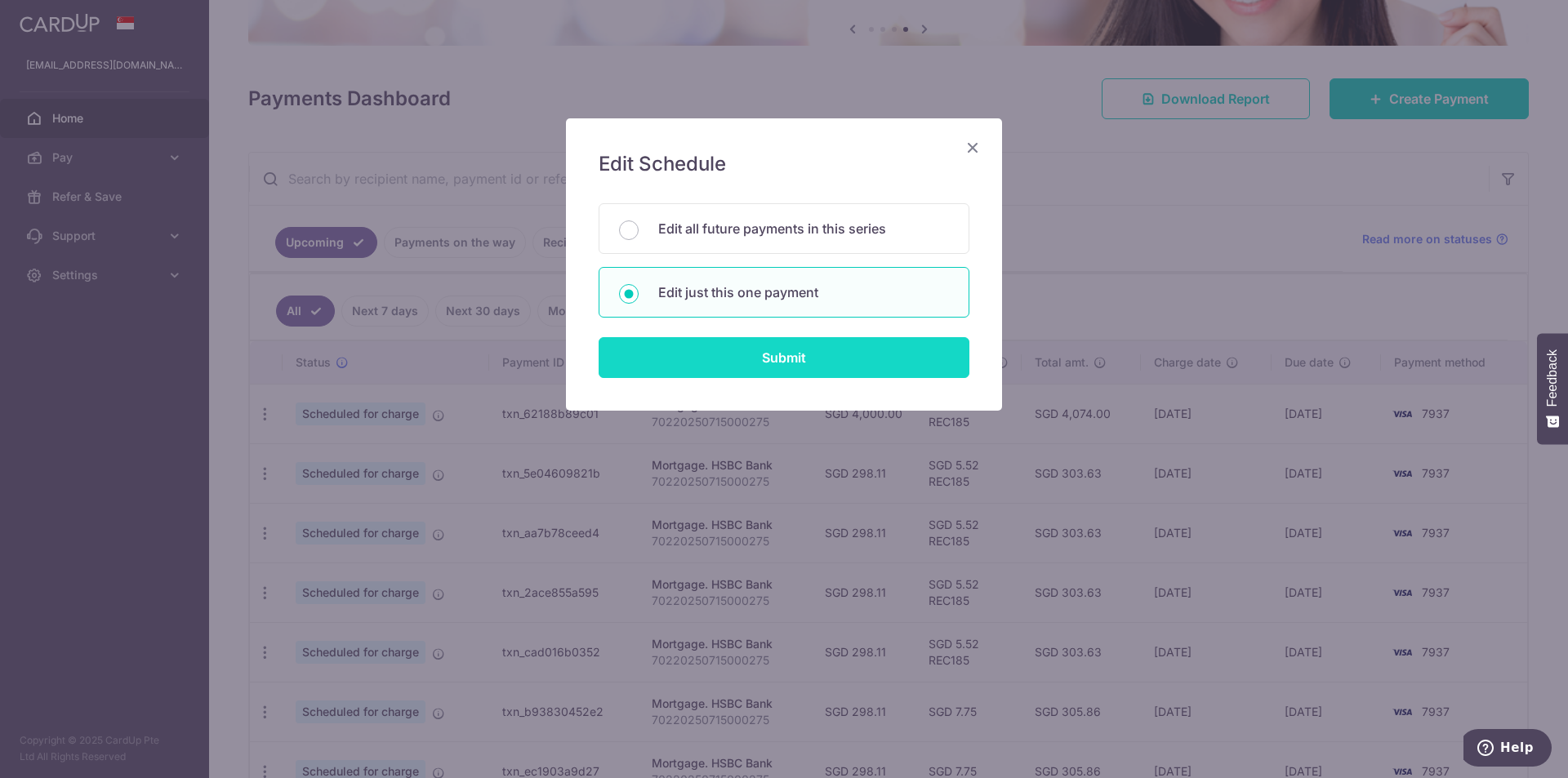
click at [804, 357] on input "Submit" at bounding box center [784, 357] width 371 height 41
radio input "true"
type input "4,000.00"
type input "15/09/2025"
type input "70220250715000275"
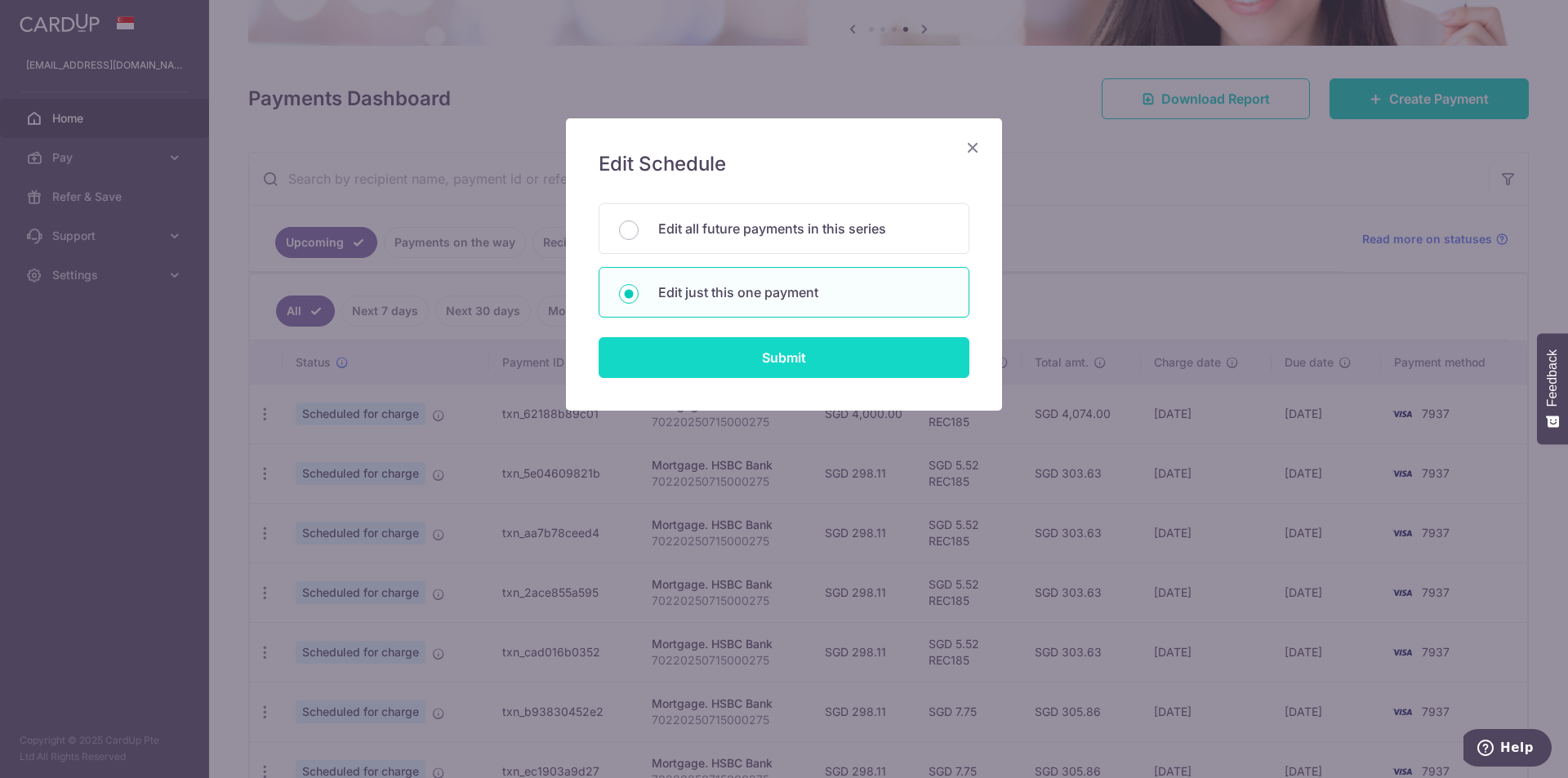
type input "REC185"
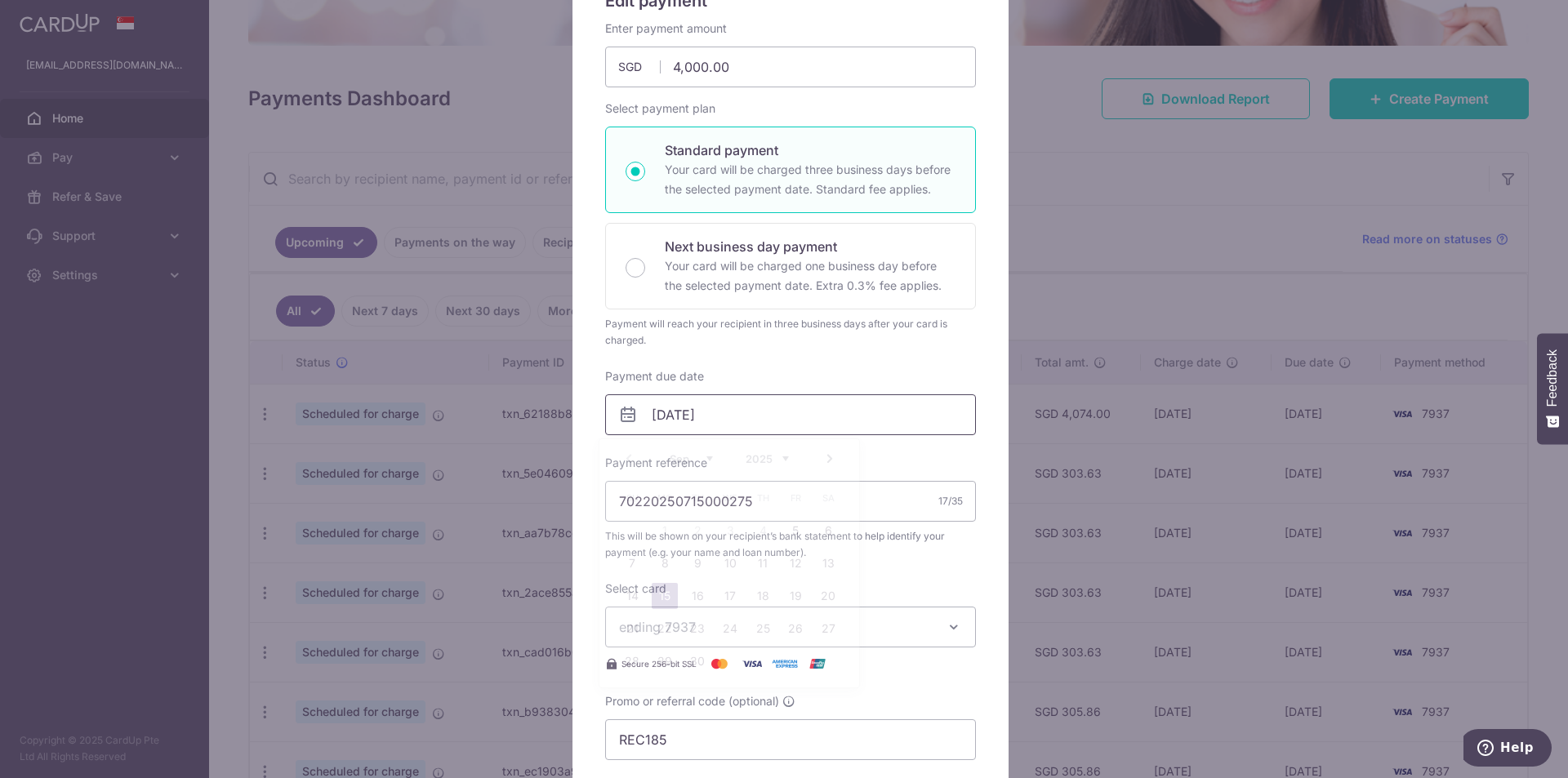
click at [713, 401] on input "15/09/2025" at bounding box center [790, 414] width 371 height 41
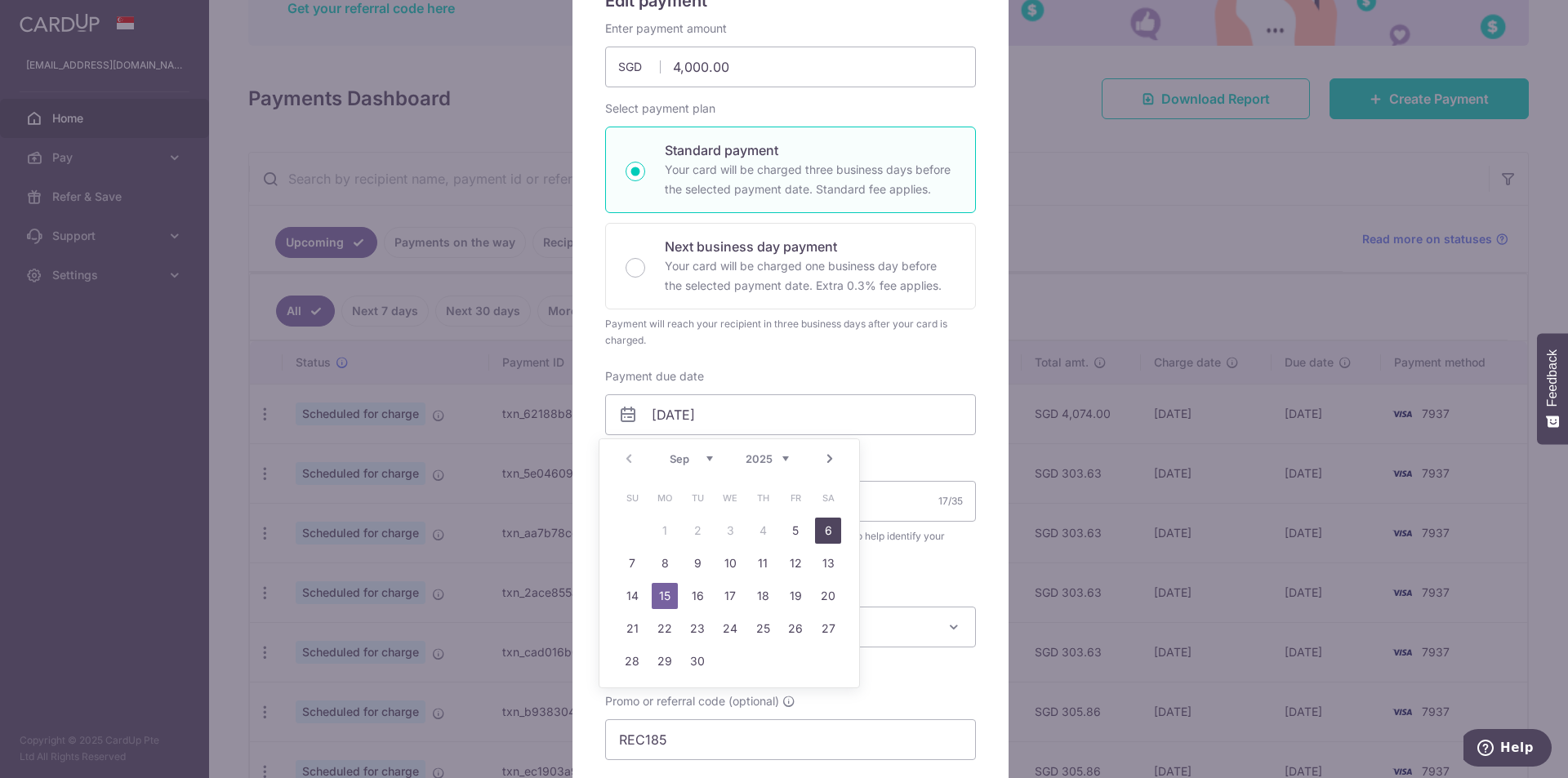
click at [817, 532] on link "6" at bounding box center [828, 531] width 26 height 26
type input "[DATE]"
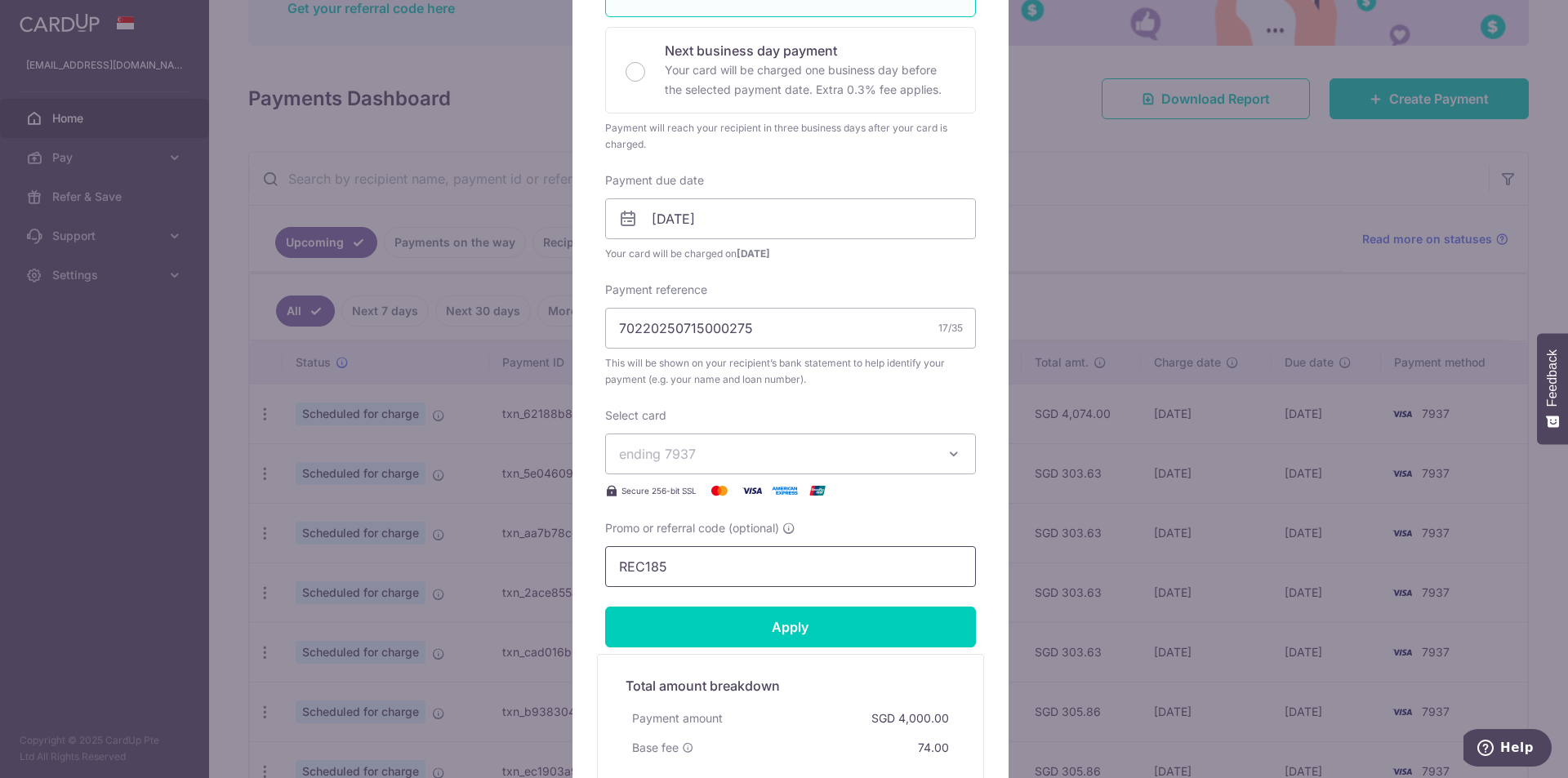
scroll to position [408, 0]
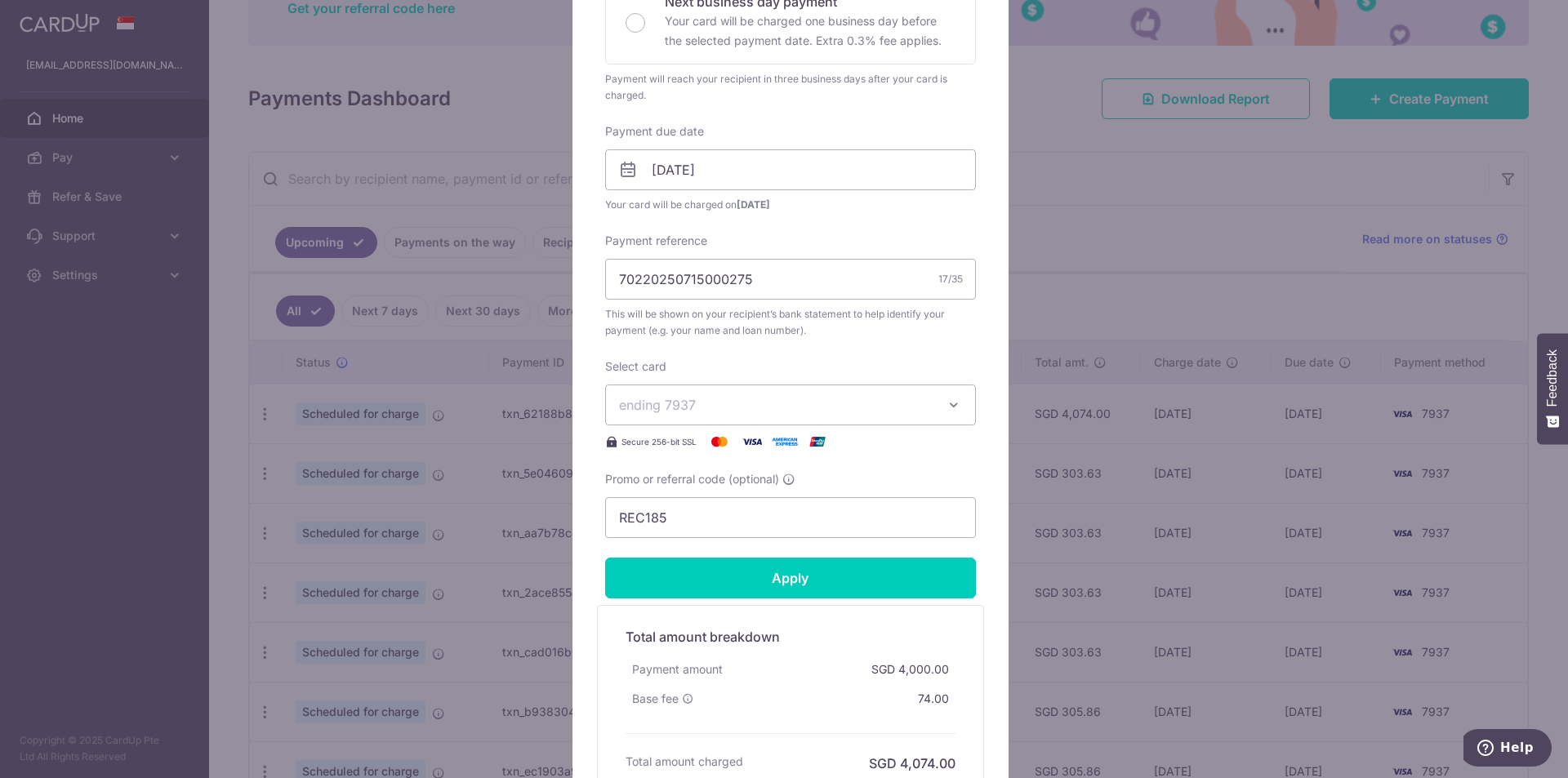
click at [700, 378] on div "Select card ending 7937 **** 7751 **** 4397 **** 4338 **** 7937 **** 5214" at bounding box center [790, 404] width 371 height 93
click at [717, 414] on button "ending 7937" at bounding box center [790, 405] width 371 height 41
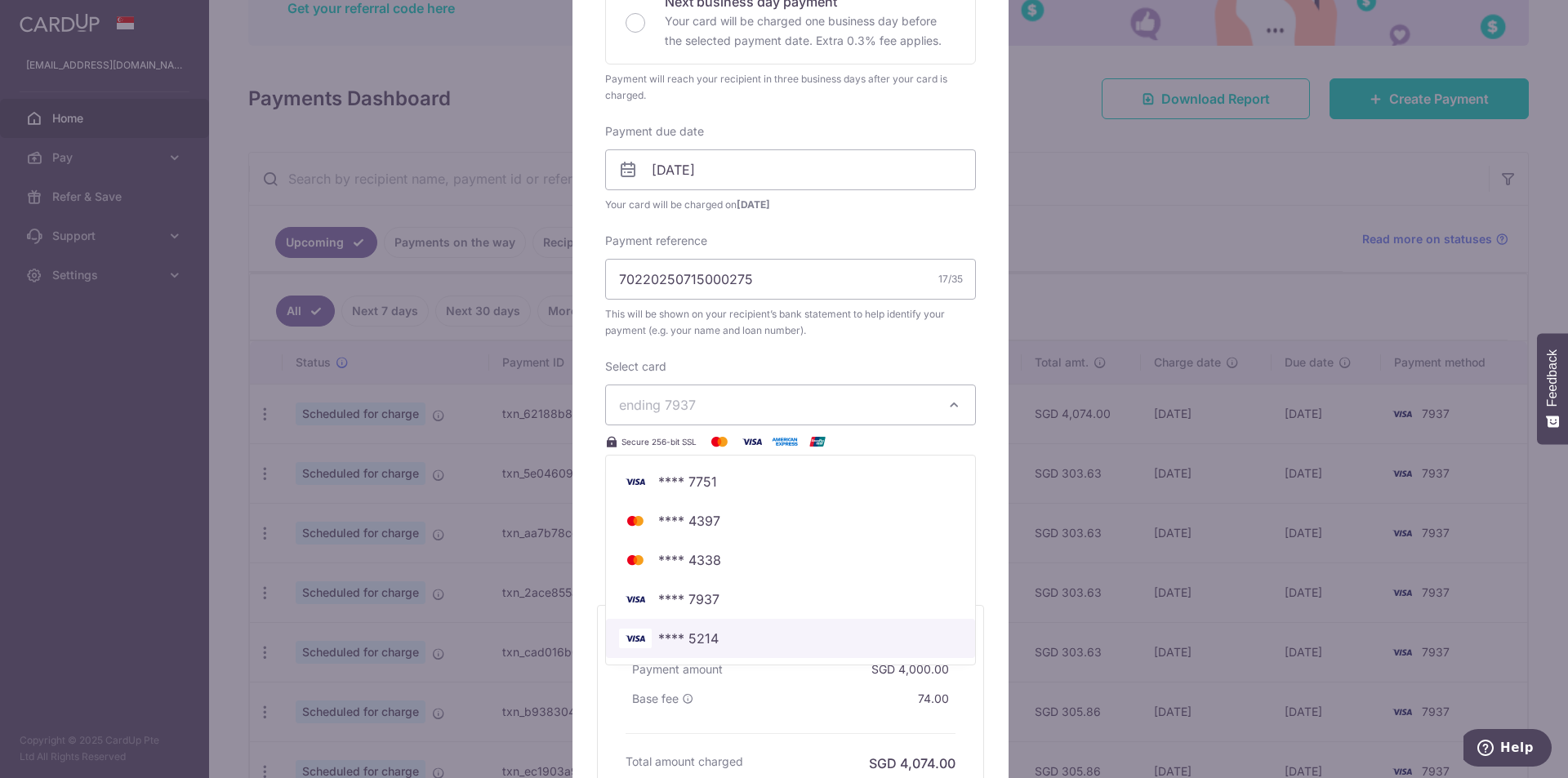
click at [688, 633] on span "**** 5214" at bounding box center [688, 638] width 60 height 19
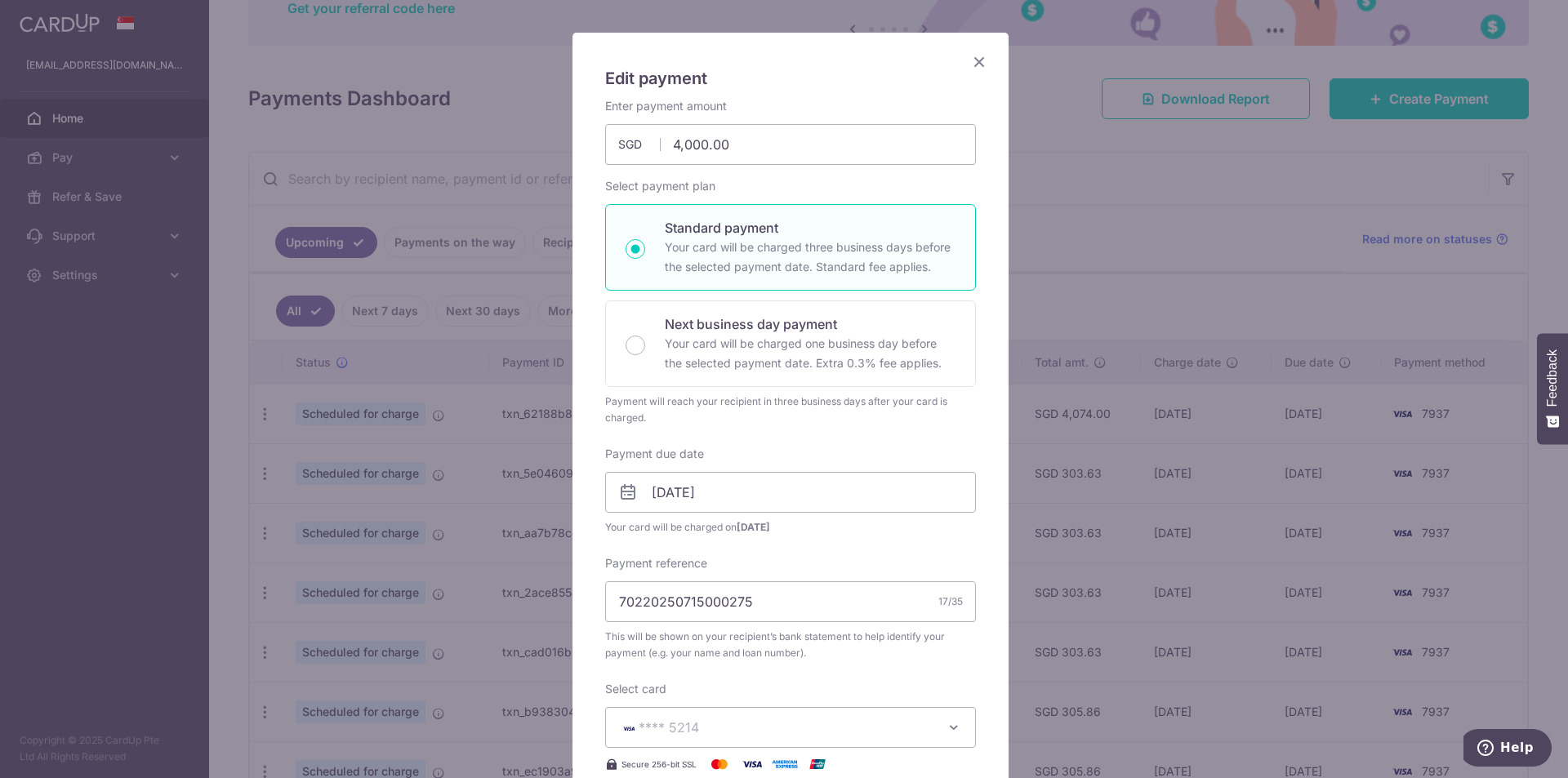
scroll to position [0, 0]
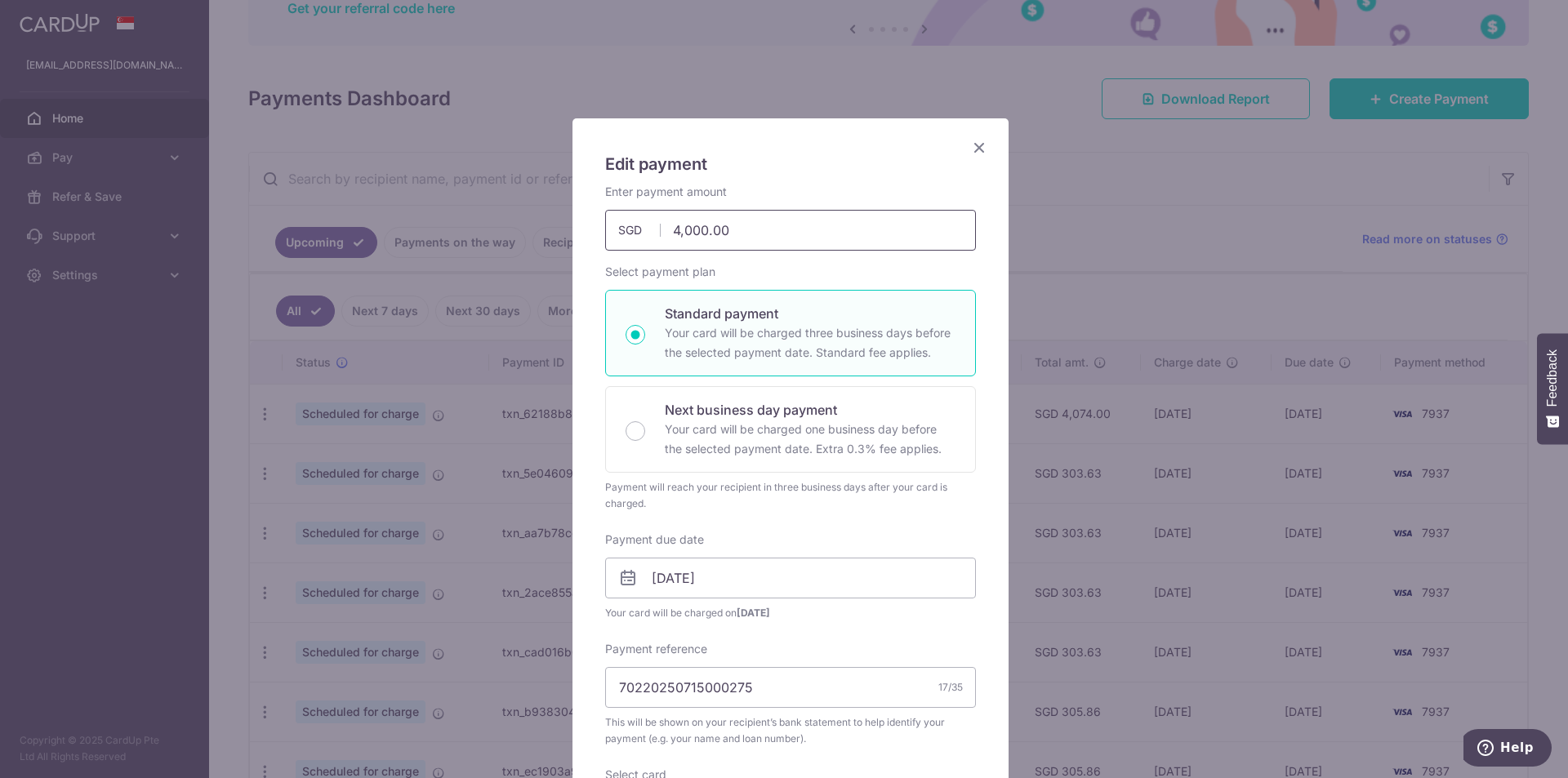
click at [696, 228] on input "4,000.00" at bounding box center [790, 230] width 371 height 41
drag, startPoint x: 730, startPoint y: 228, endPoint x: 708, endPoint y: 230, distance: 22.1
click at [708, 230] on input "4,000.00" at bounding box center [790, 230] width 371 height 41
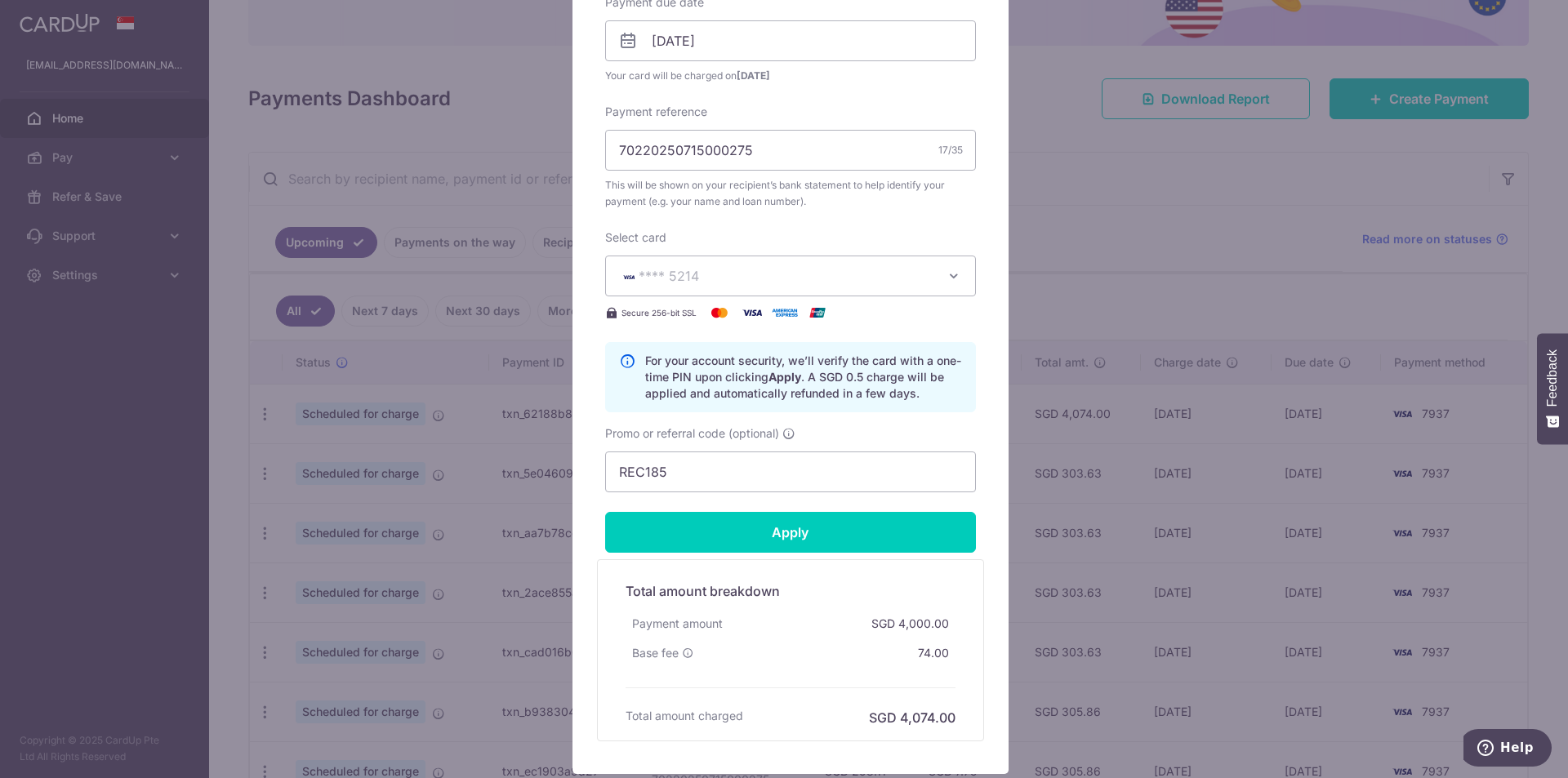
scroll to position [571, 0]
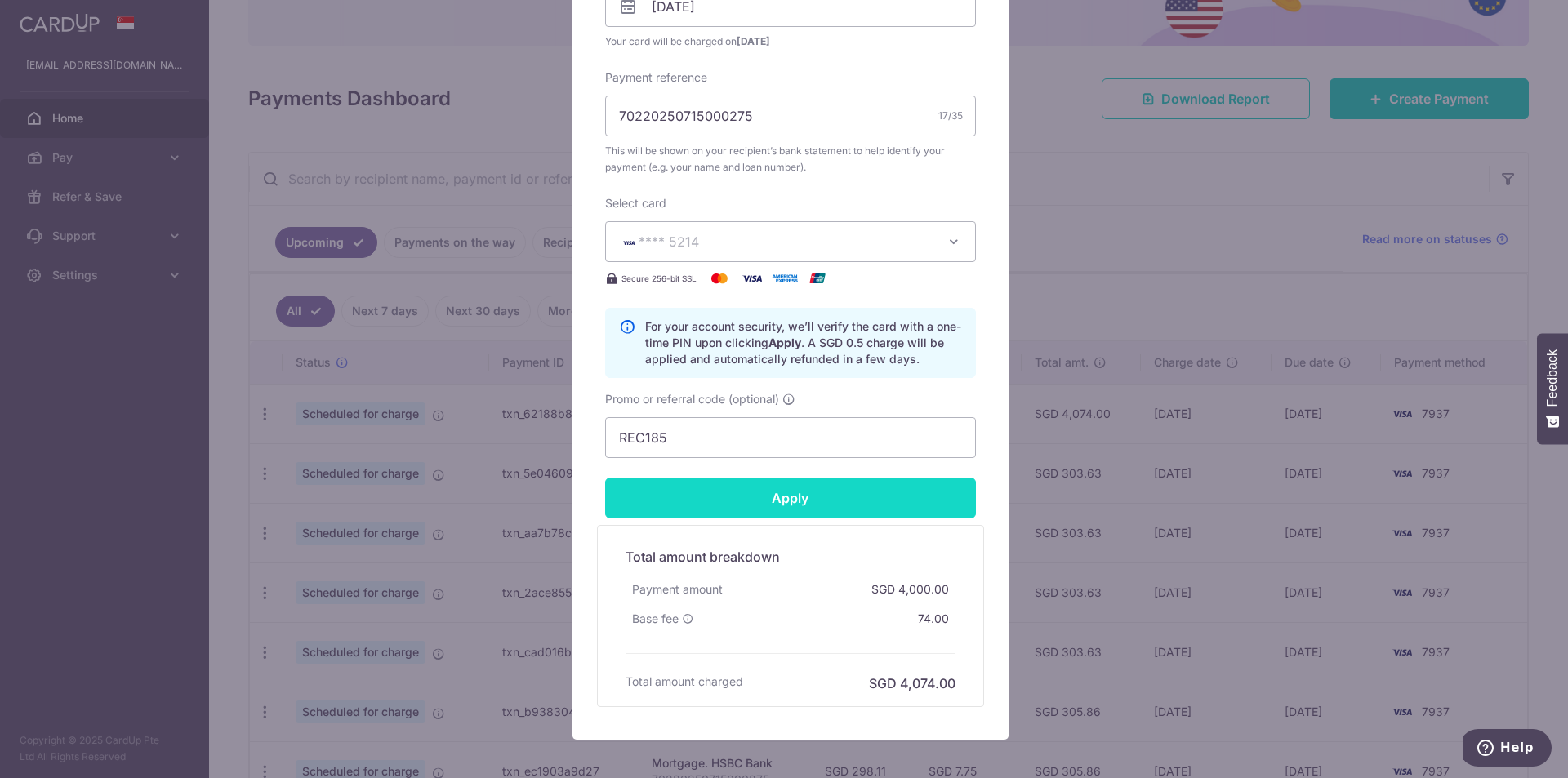
type input "4,000.98"
click at [785, 494] on input "Apply" at bounding box center [790, 497] width 371 height 41
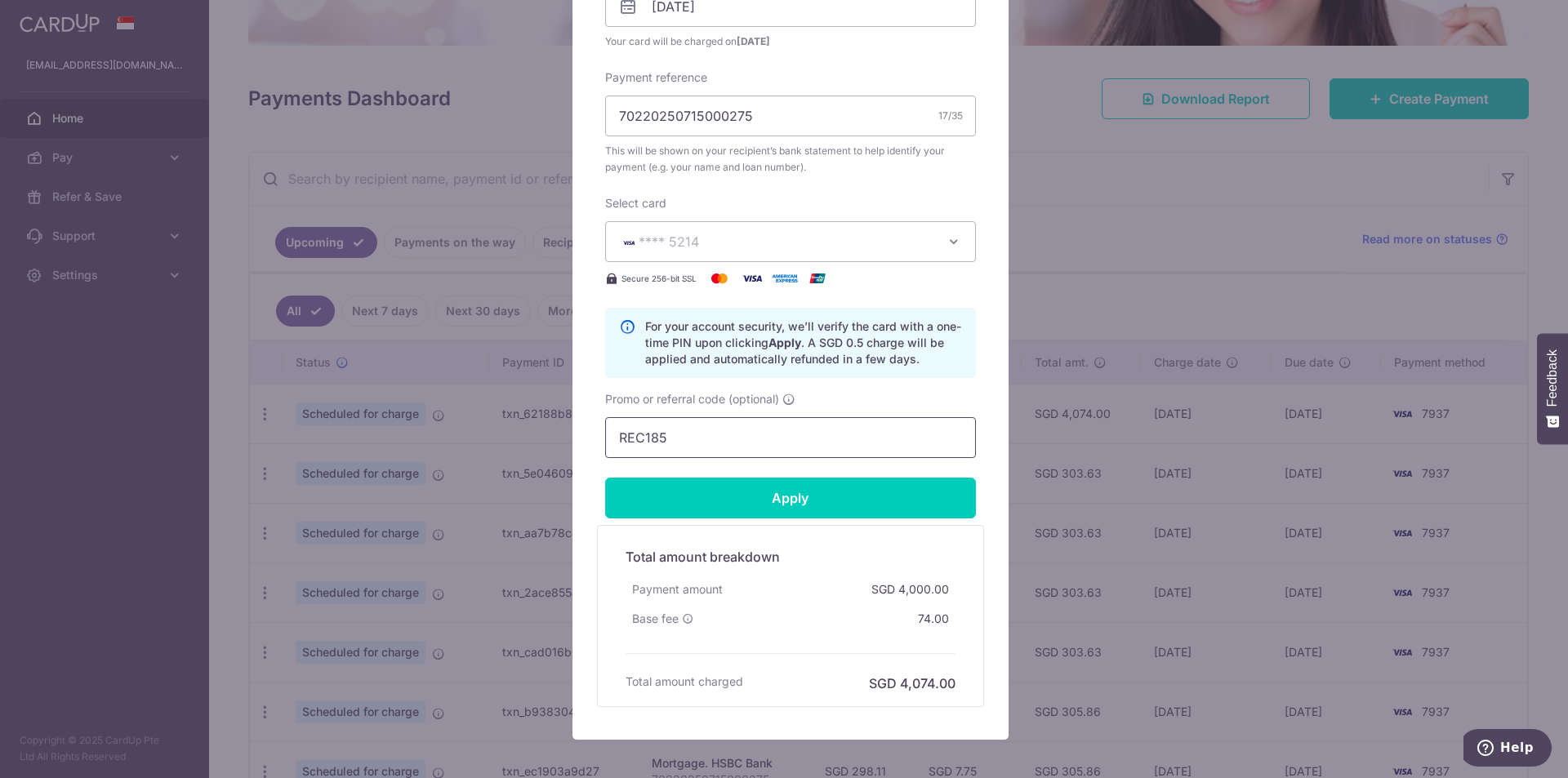
type input "Successfully Applied"
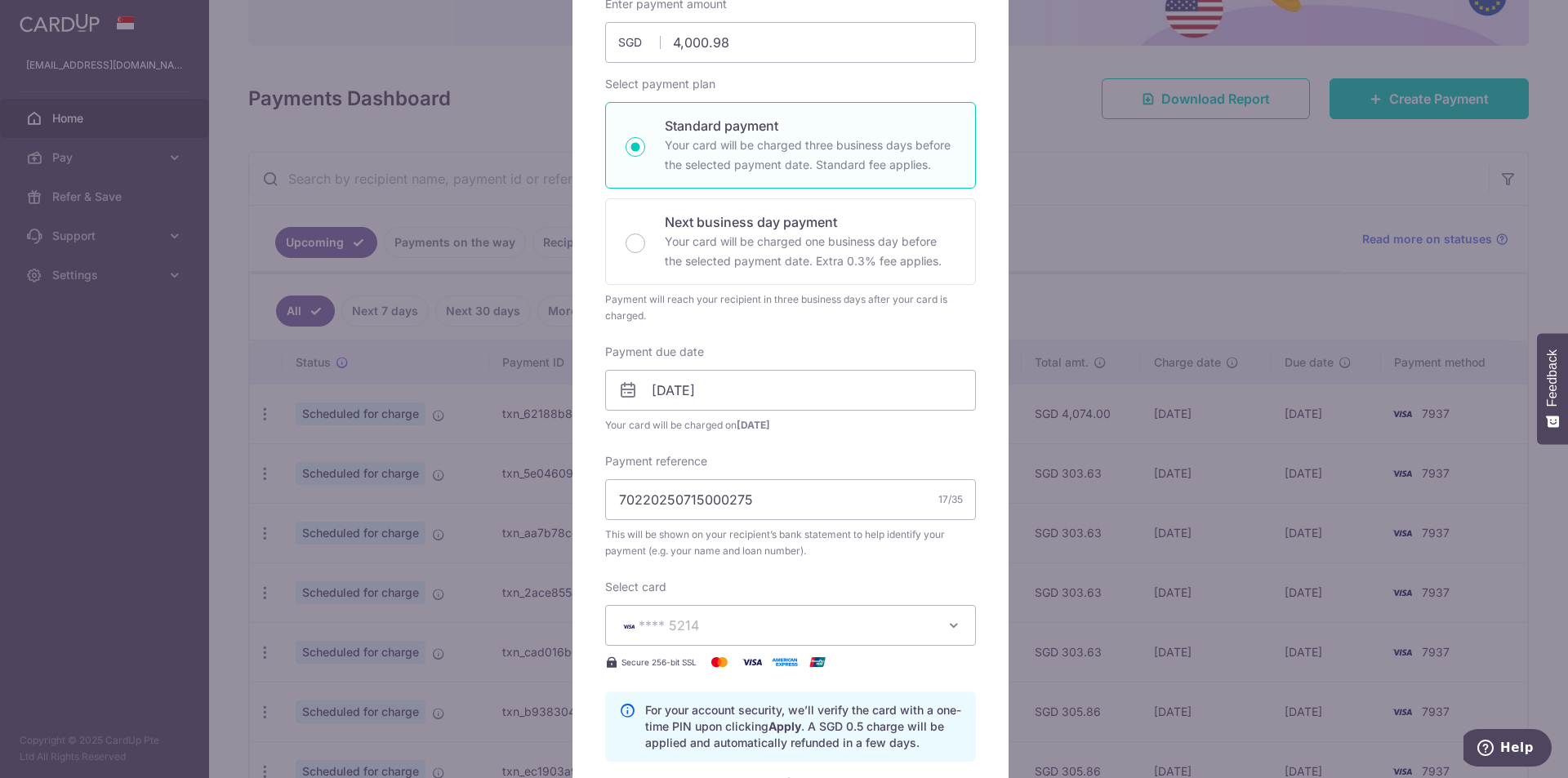
scroll to position [0, 0]
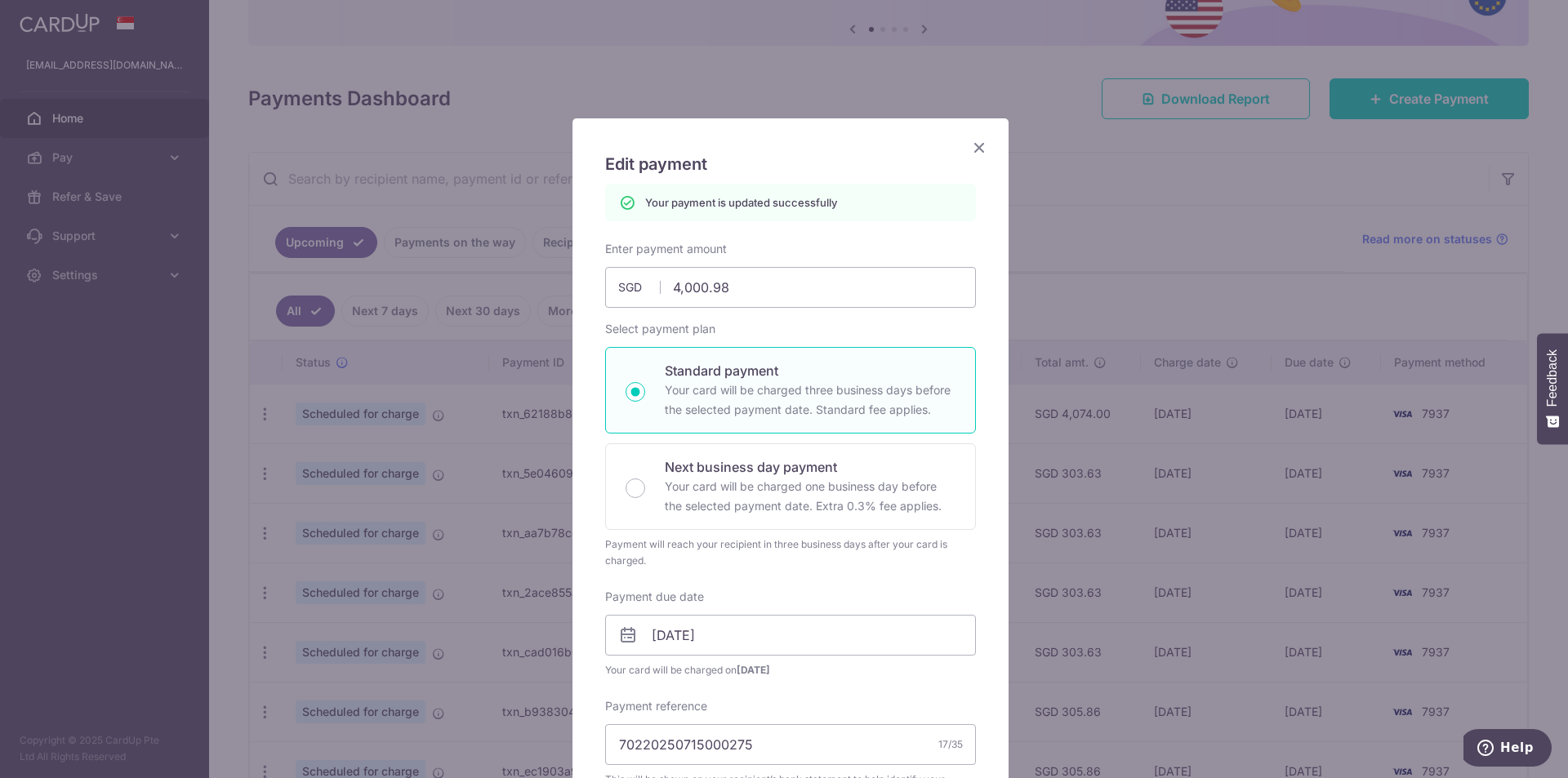
click at [978, 142] on icon "Close" at bounding box center [979, 148] width 19 height 20
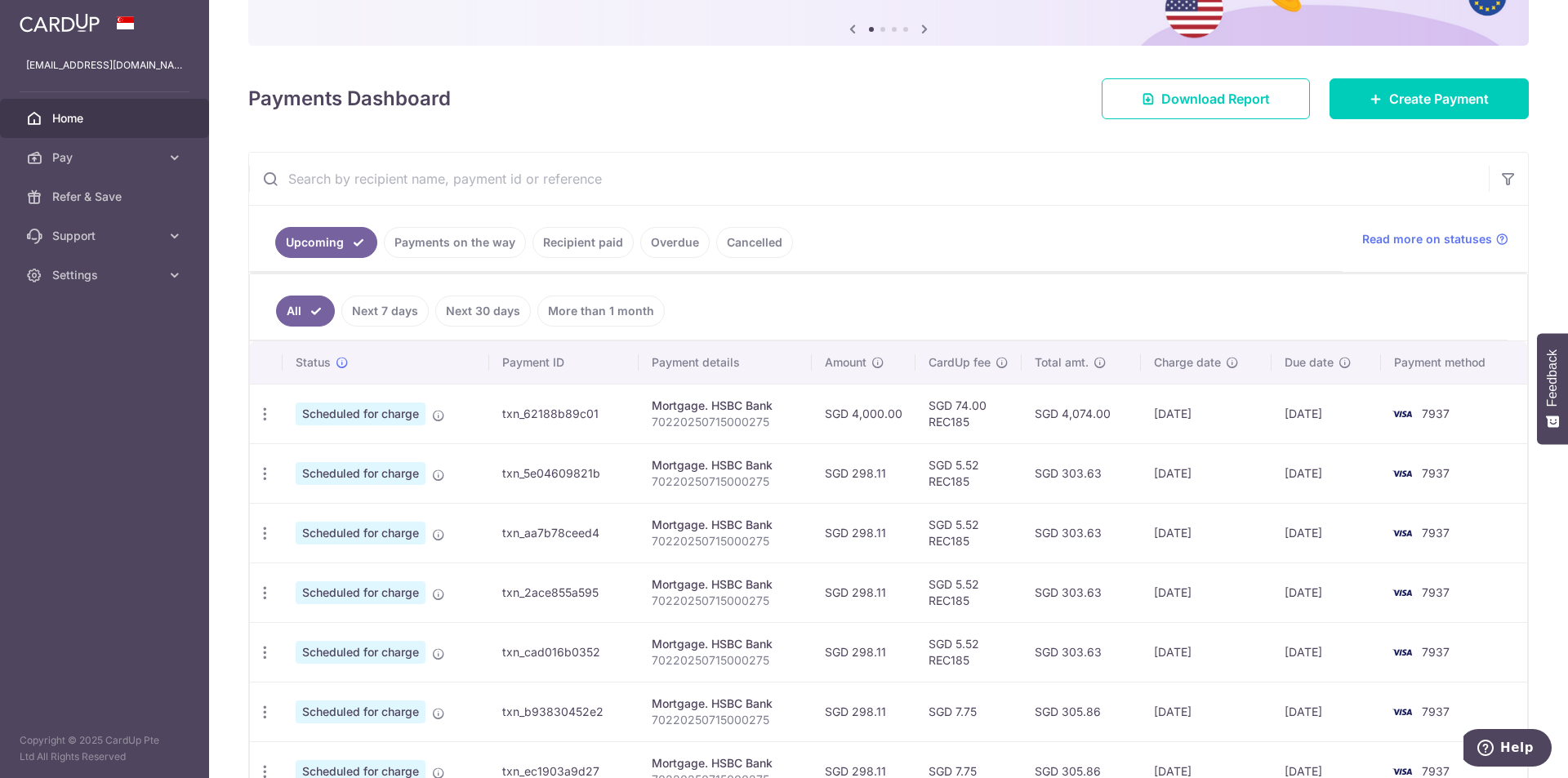
click at [83, 116] on span "Home" at bounding box center [106, 118] width 108 height 17
